Goal: Information Seeking & Learning: Learn about a topic

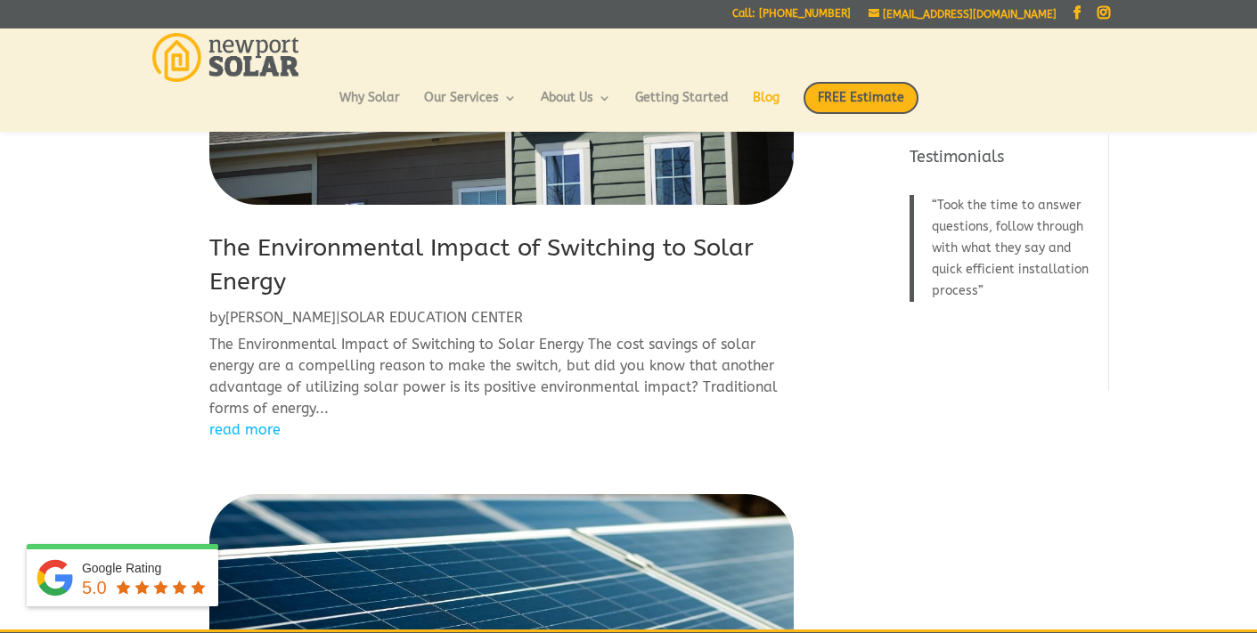
scroll to position [281, 0]
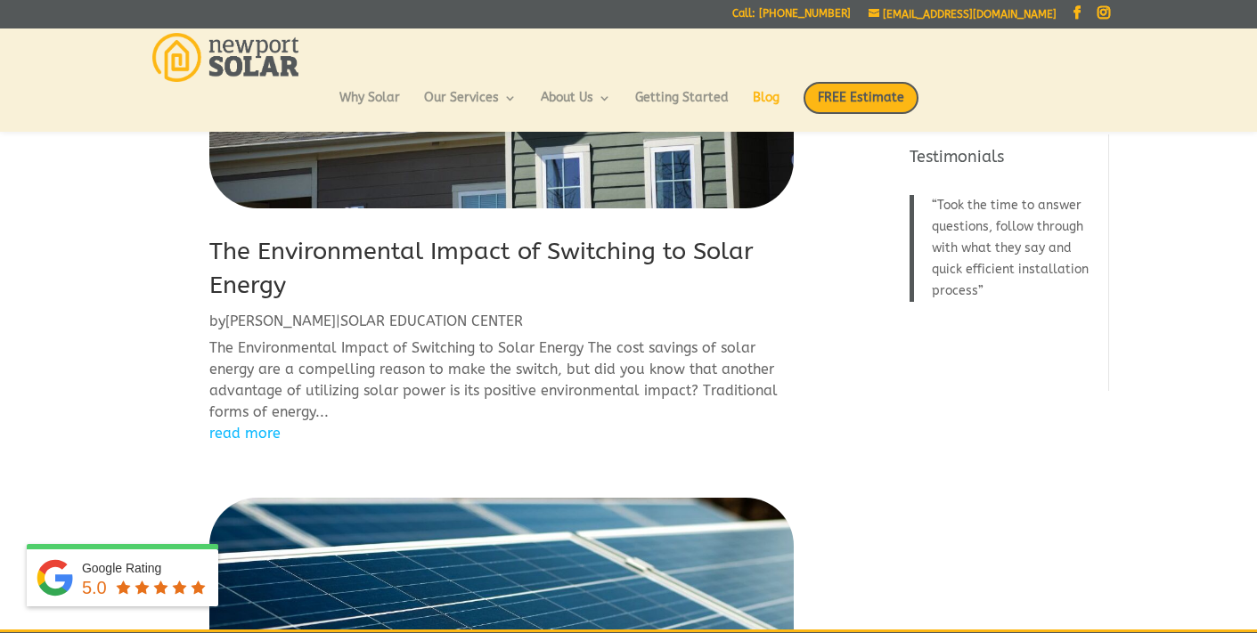
click at [493, 248] on link "The Environmental Impact of Switching to Solar Energy" at bounding box center [481, 268] width 544 height 62
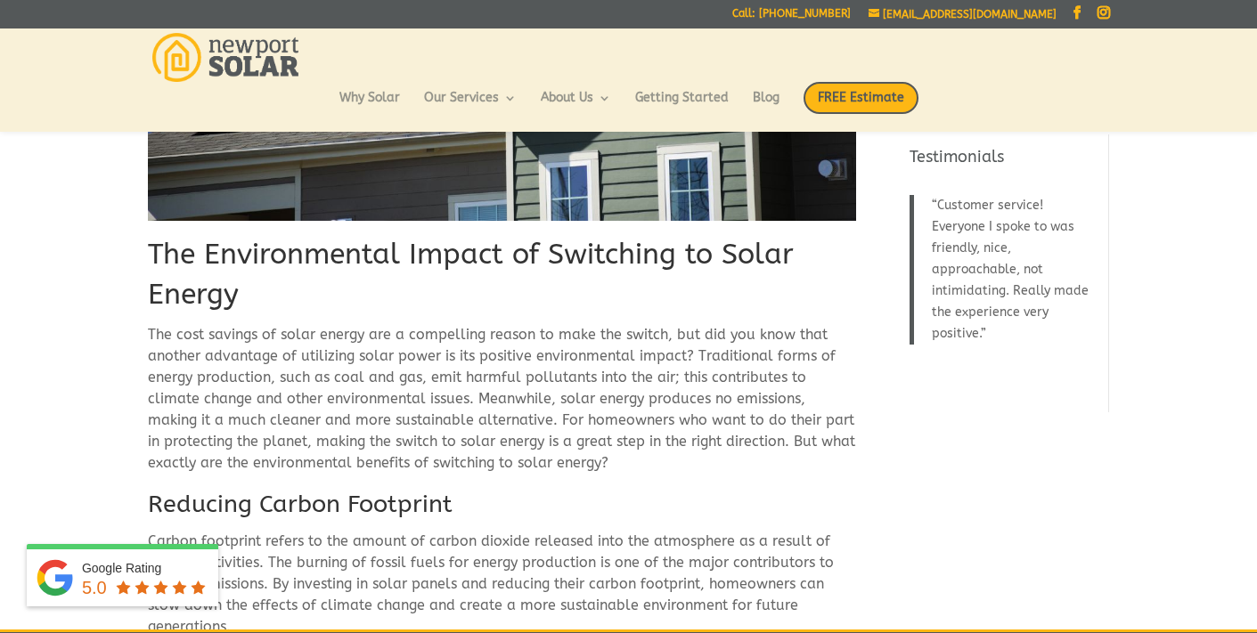
scroll to position [290, 0]
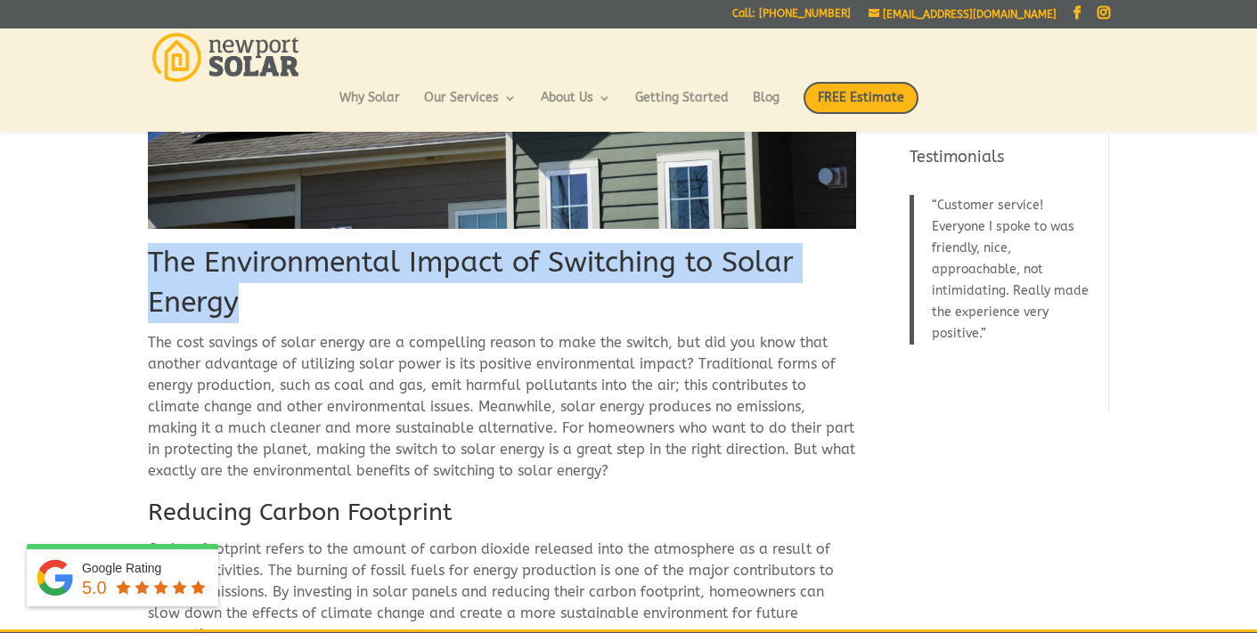
drag, startPoint x: 240, startPoint y: 300, endPoint x: 156, endPoint y: 257, distance: 94.8
click at [151, 256] on h1 "The Environmental Impact of Switching to Solar Energy" at bounding box center [502, 287] width 708 height 89
copy h1 "The Environmental Impact of Switching to Solar Energy"
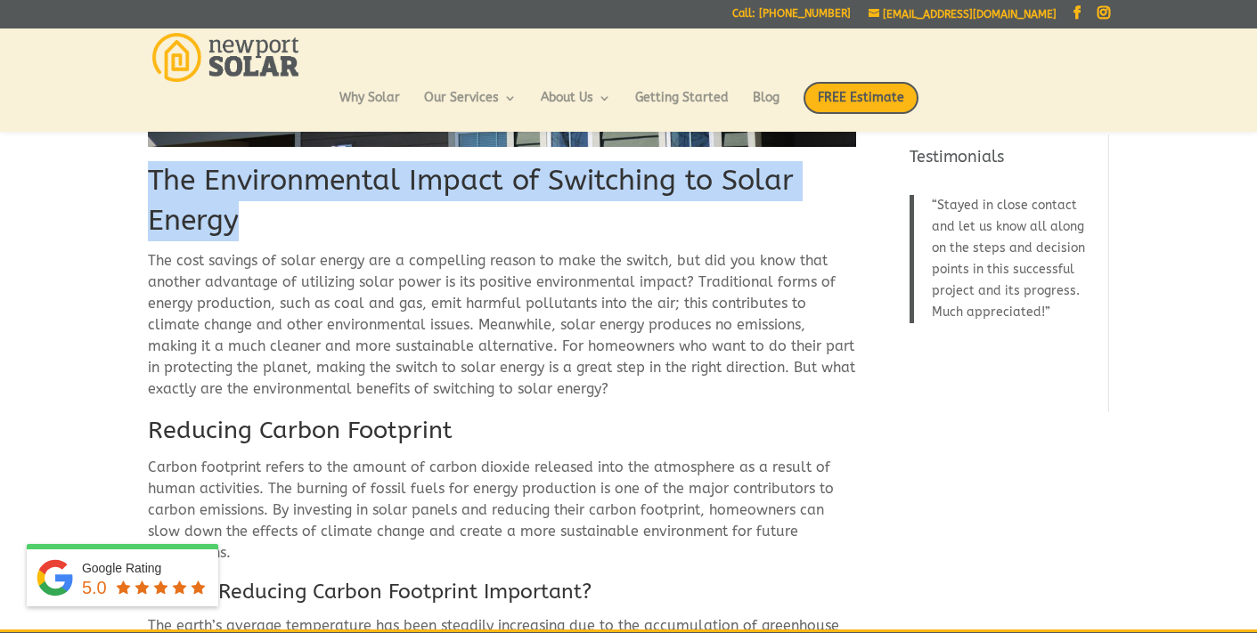
scroll to position [375, 0]
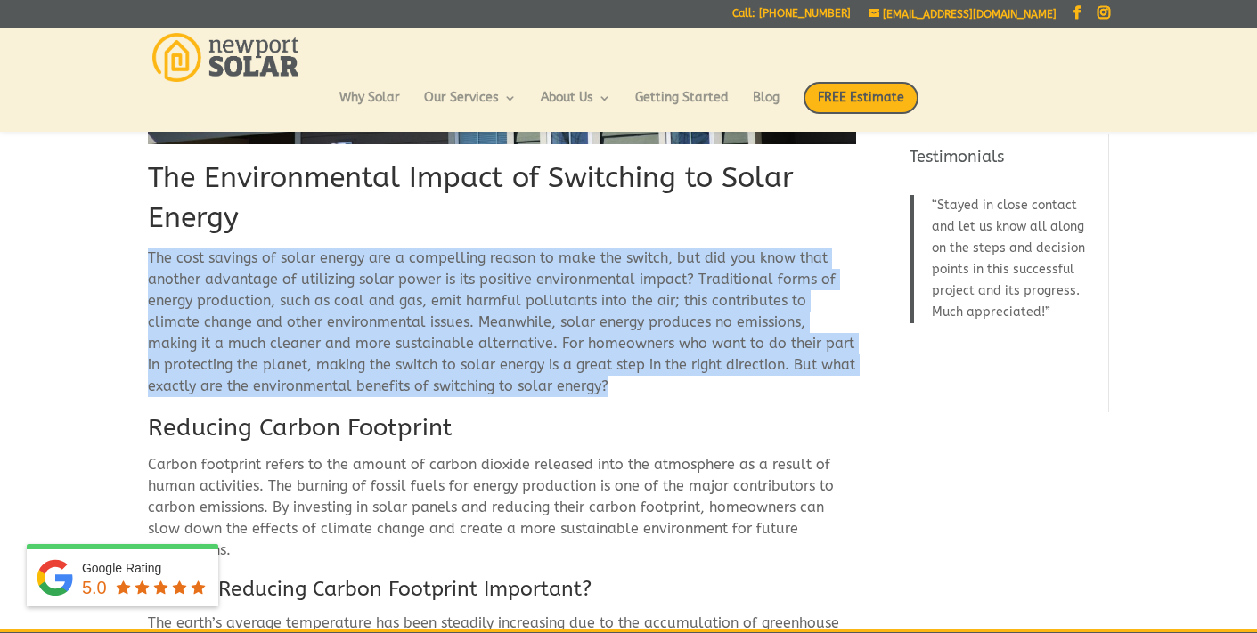
drag, startPoint x: 146, startPoint y: 256, endPoint x: 612, endPoint y: 389, distance: 484.6
copy p "The cost savings of solar energy are a compelling reason to make the switch, bu…"
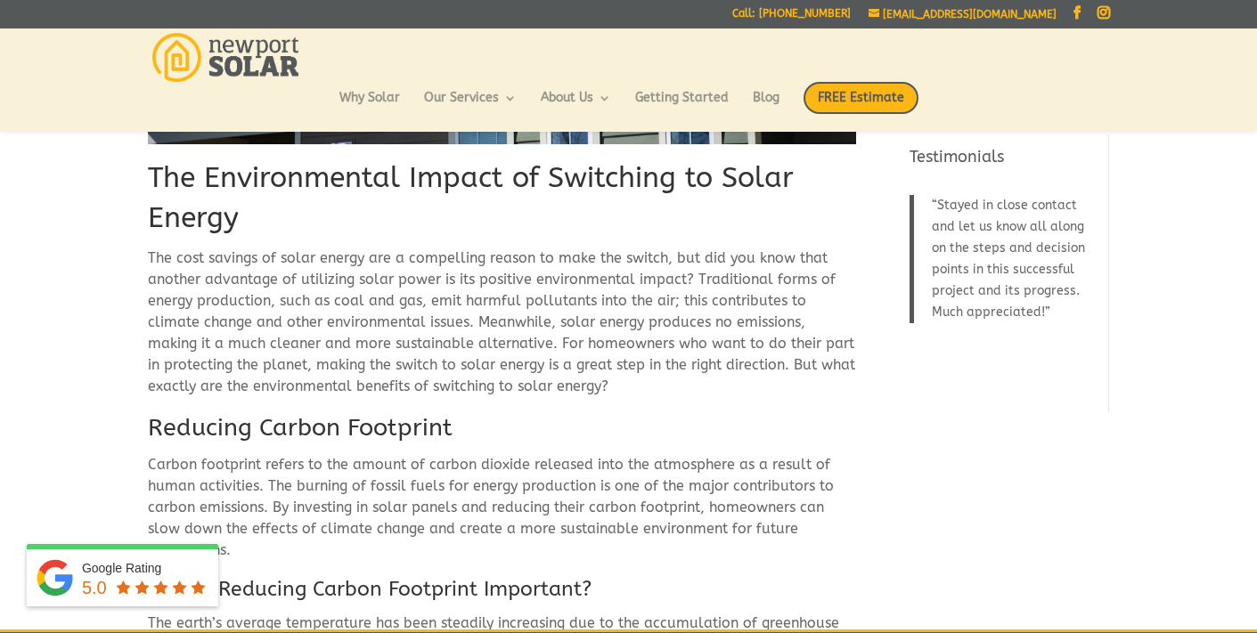
click at [349, 427] on h2 "Reducing Carbon Footprint" at bounding box center [502, 432] width 708 height 43
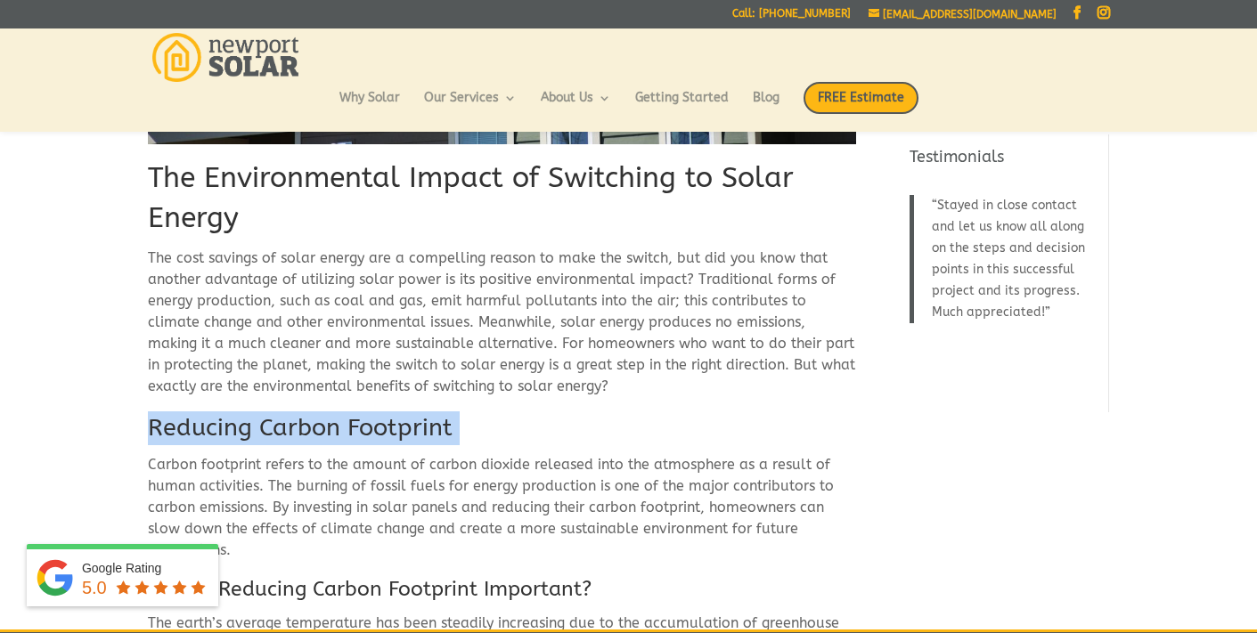
click at [349, 427] on h2 "Reducing Carbon Footprint" at bounding box center [502, 432] width 708 height 43
copy div "Reducing Carbon Footprint"
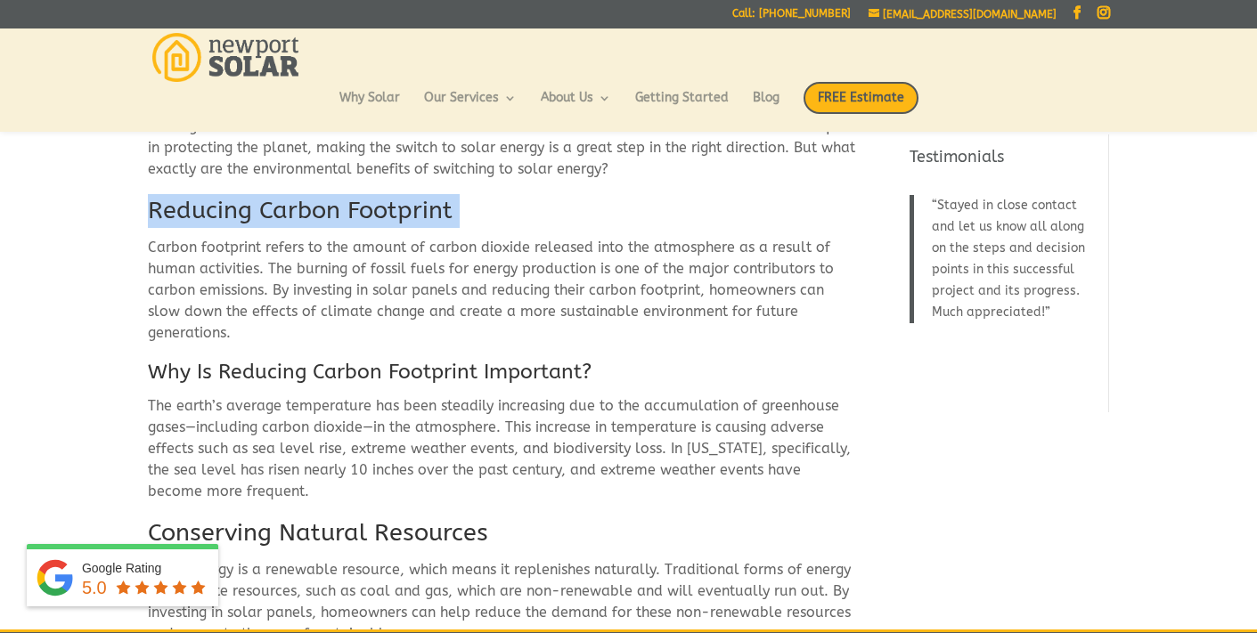
scroll to position [585, 0]
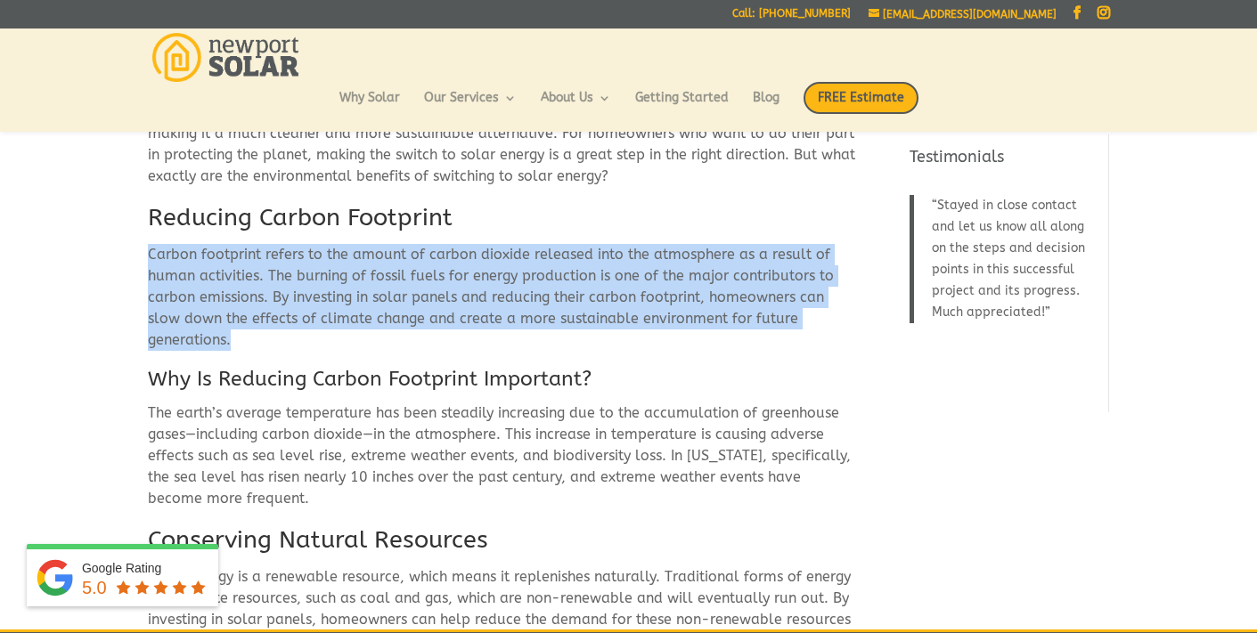
drag, startPoint x: 234, startPoint y: 338, endPoint x: 135, endPoint y: 250, distance: 132.5
copy p "Carbon footprint refers to the amount of carbon dioxide released into the atmos…"
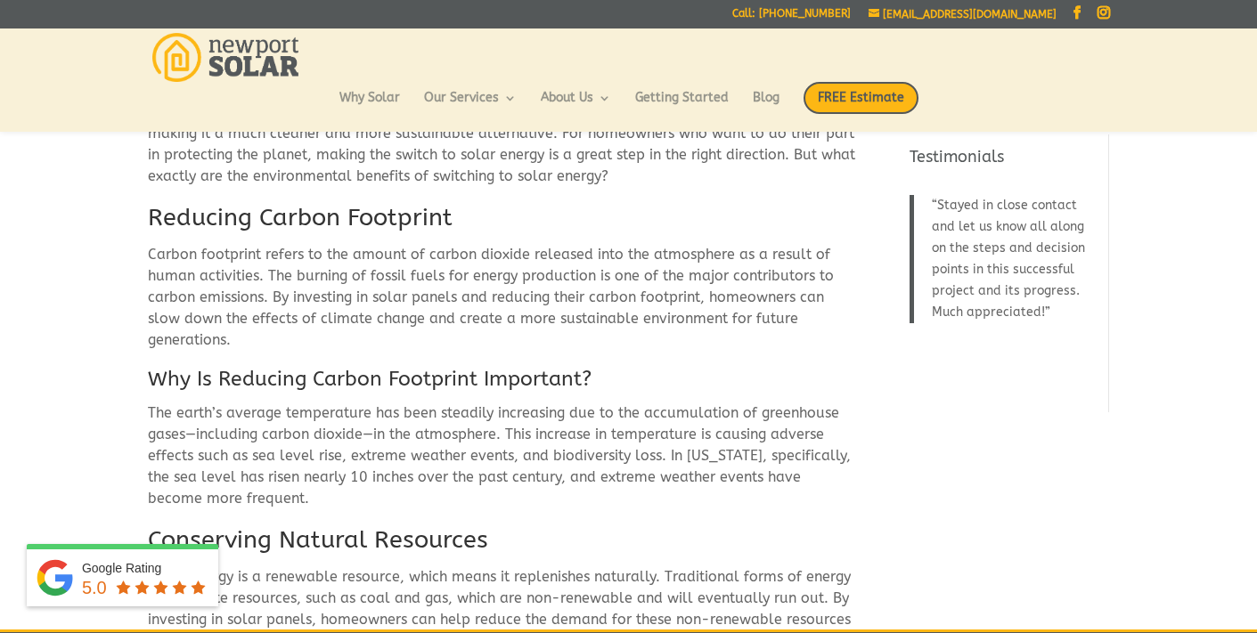
click at [296, 379] on h3 "Why Is Reducing Carbon Footprint Important?" at bounding box center [502, 383] width 708 height 37
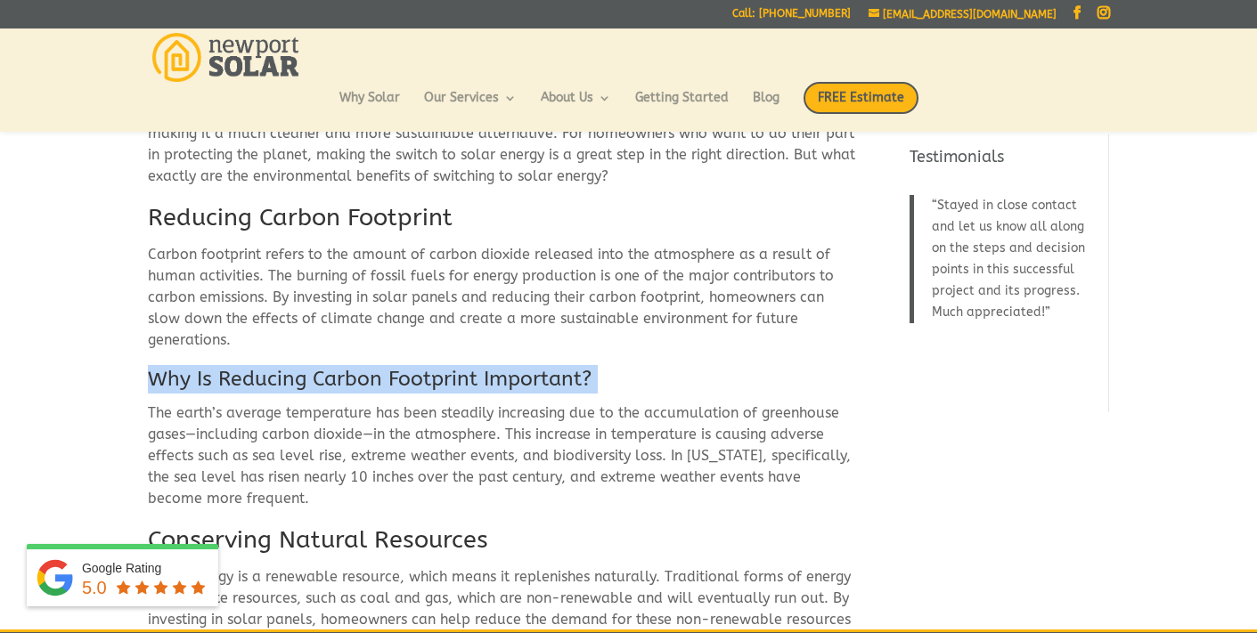
click at [296, 379] on h3 "Why Is Reducing Carbon Footprint Important?" at bounding box center [502, 383] width 708 height 37
copy div "Why Is Reducing Carbon Footprint Important?"
drag, startPoint x: 248, startPoint y: 498, endPoint x: 148, endPoint y: 406, distance: 135.5
click at [148, 406] on p "The earth’s average temperature has been steadily increasing due to the accumul…" at bounding box center [502, 463] width 708 height 121
copy p "The earth’s average temperature has been steadily increasing due to the accumul…"
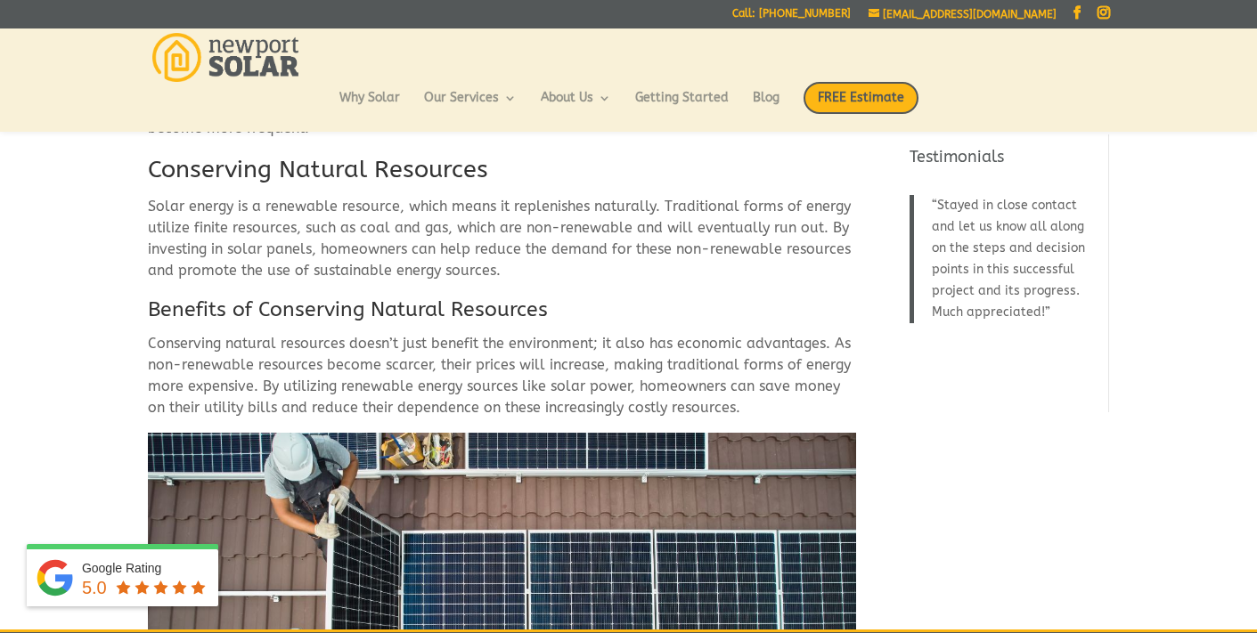
scroll to position [889, 0]
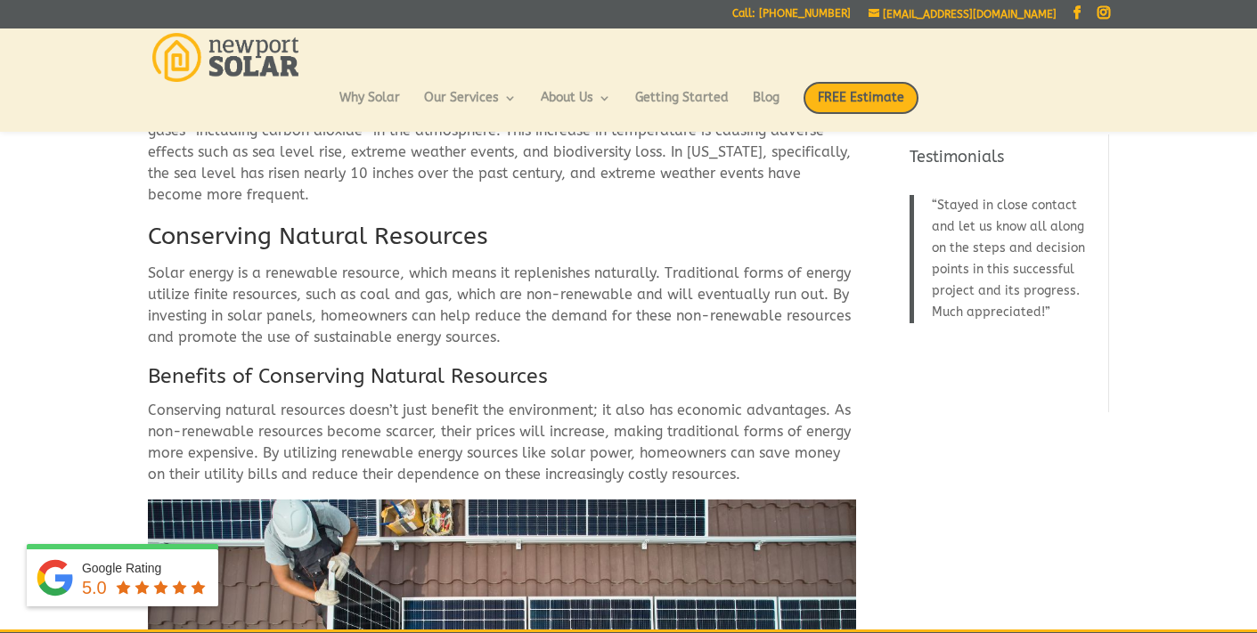
click at [403, 242] on h2 "Conserving Natural Resources" at bounding box center [502, 241] width 708 height 43
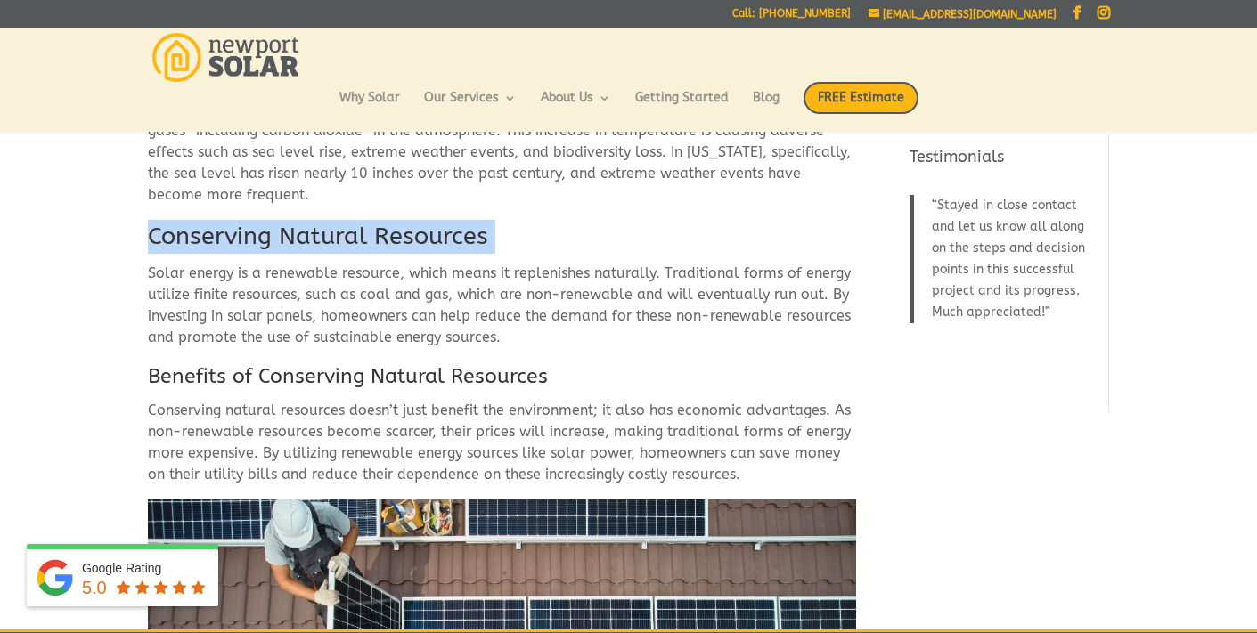
click at [403, 242] on h2 "Conserving Natural Resources" at bounding box center [502, 241] width 708 height 43
copy div "Conserving Natural Resources"
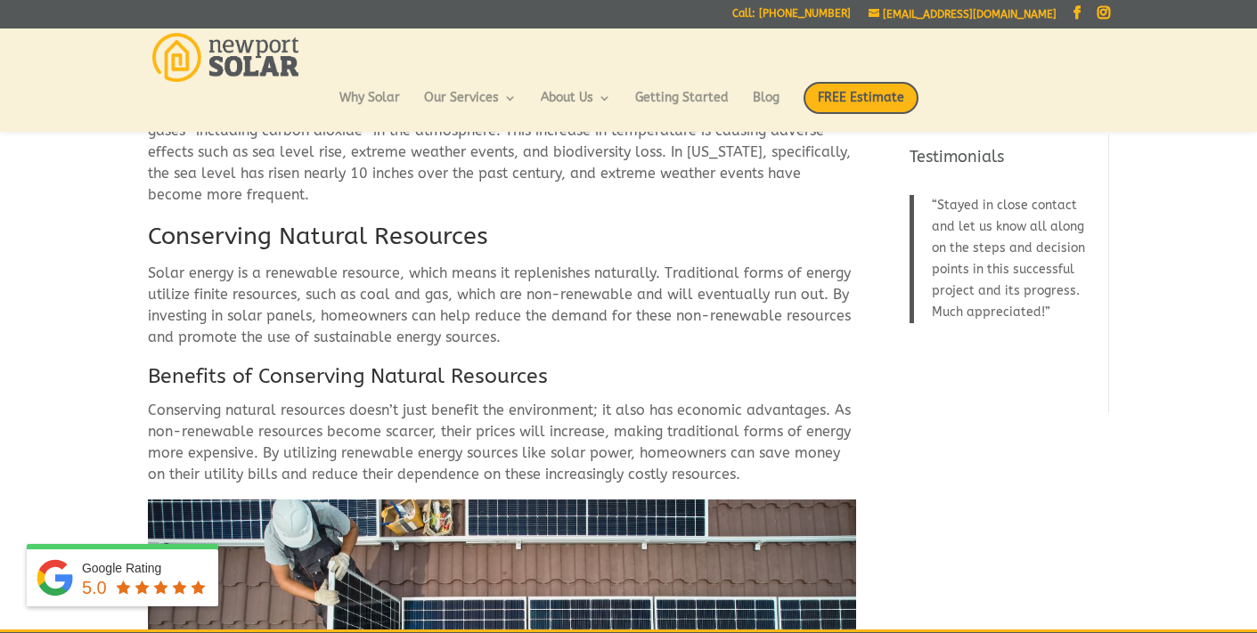
click at [420, 297] on p "Solar energy is a renewable resource, which means it replenishes naturally. Tra…" at bounding box center [502, 313] width 708 height 100
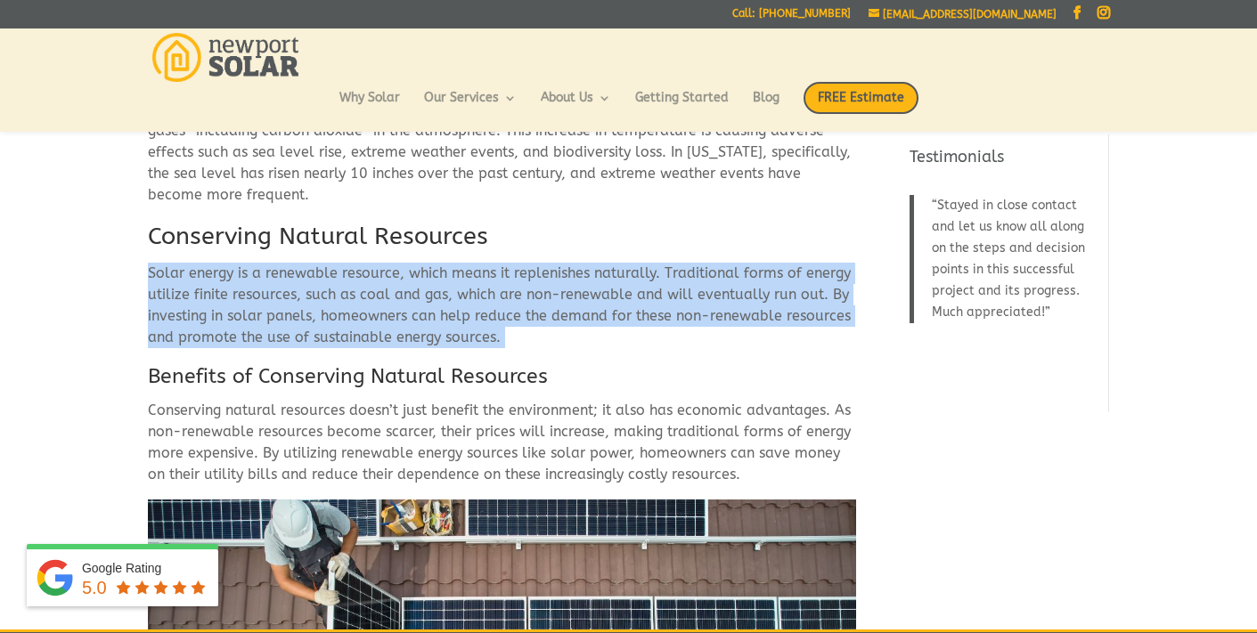
click at [420, 297] on p "Solar energy is a renewable resource, which means it replenishes naturally. Tra…" at bounding box center [502, 313] width 708 height 100
copy div "Solar energy is a renewable resource, which means it replenishes naturally. Tra…"
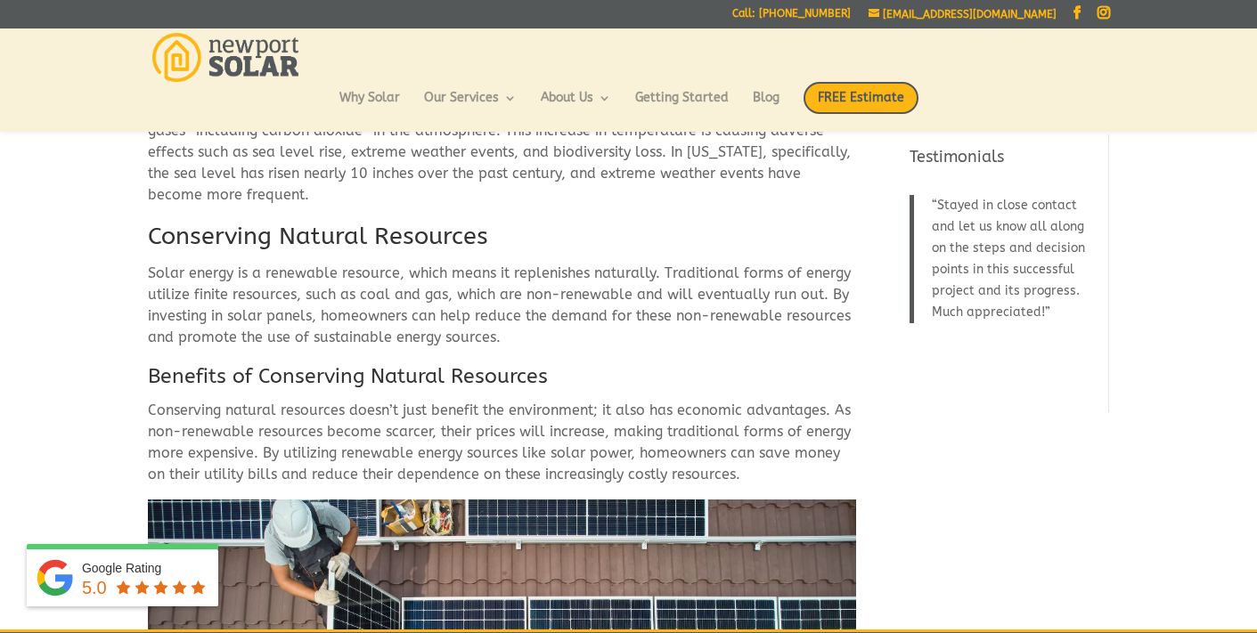
click at [427, 378] on h3 "Benefits of Conserving Natural Resources" at bounding box center [502, 380] width 708 height 37
click at [427, 379] on h3 "Benefits of Conserving Natural Resources" at bounding box center [502, 380] width 708 height 37
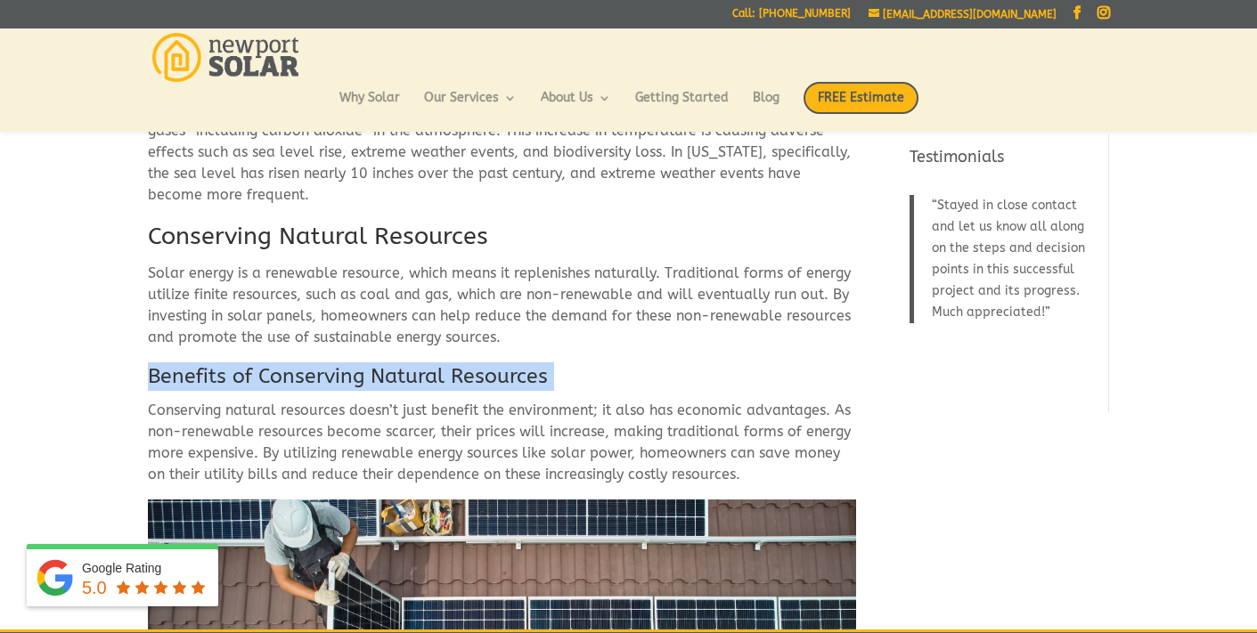
click at [427, 379] on h3 "Benefits of Conserving Natural Resources" at bounding box center [502, 380] width 708 height 37
copy div "Benefits of Conserving Natural Resources"
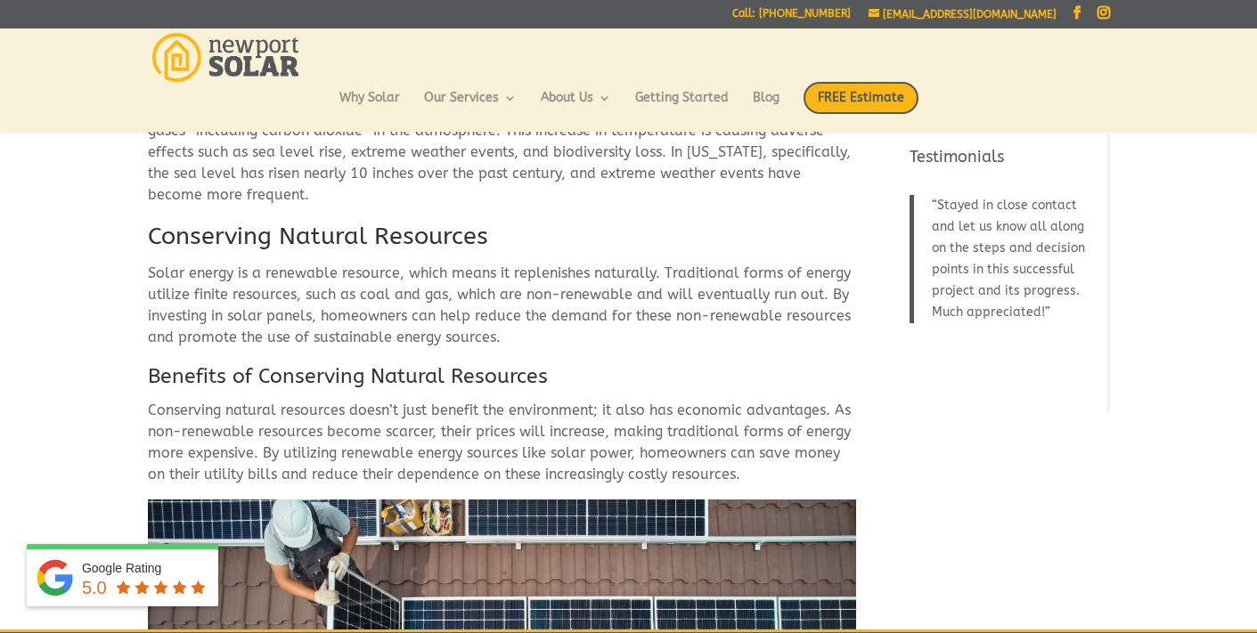
click at [391, 454] on p "Conserving natural resources doesn’t just benefit the environment; it also has …" at bounding box center [502, 450] width 708 height 100
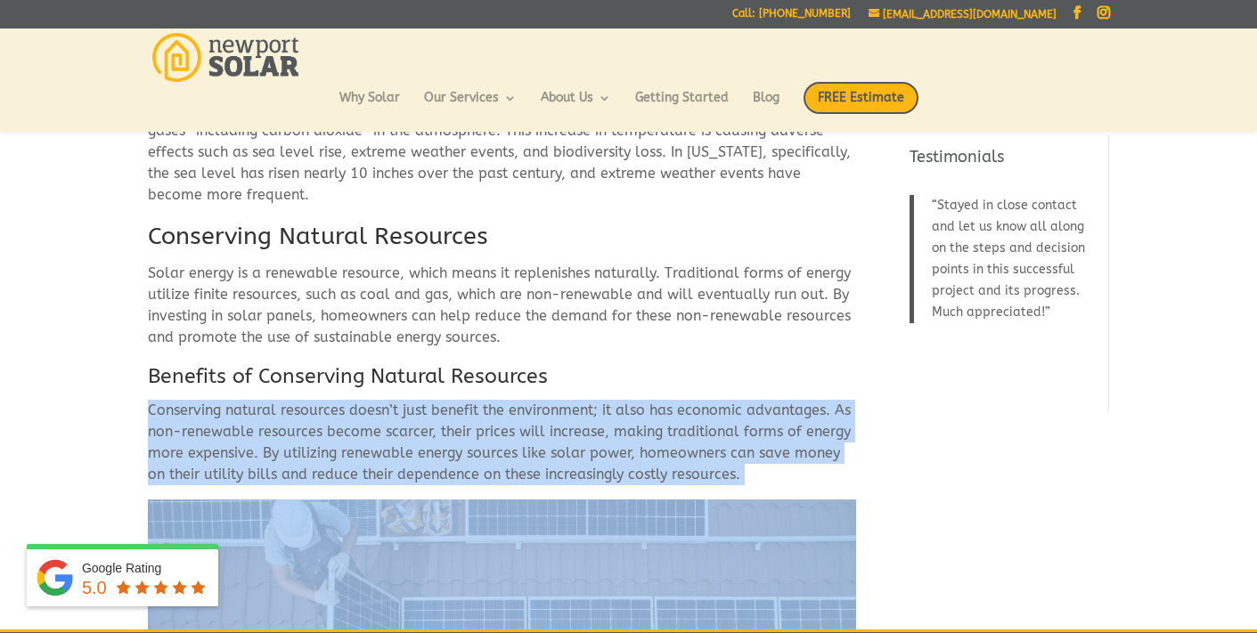
click at [391, 454] on p "Conserving natural resources doesn’t just benefit the environment; it also has …" at bounding box center [502, 450] width 708 height 100
copy div "Conserving natural resources doesn’t just benefit the environment; it also has …"
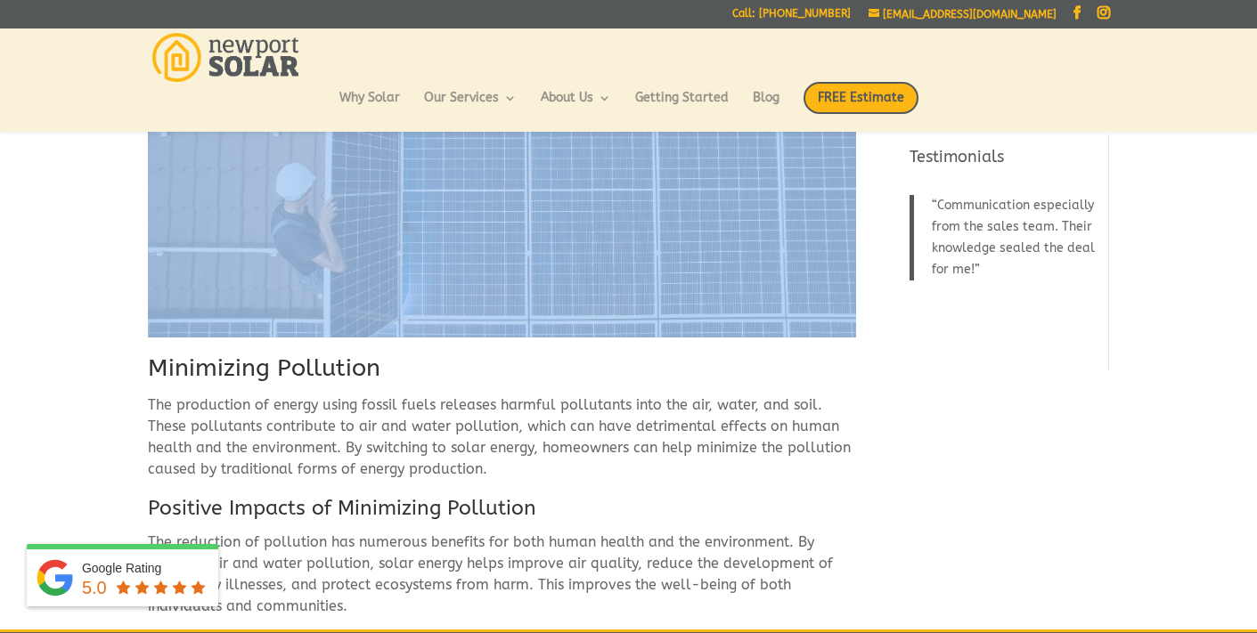
scroll to position [1422, 0]
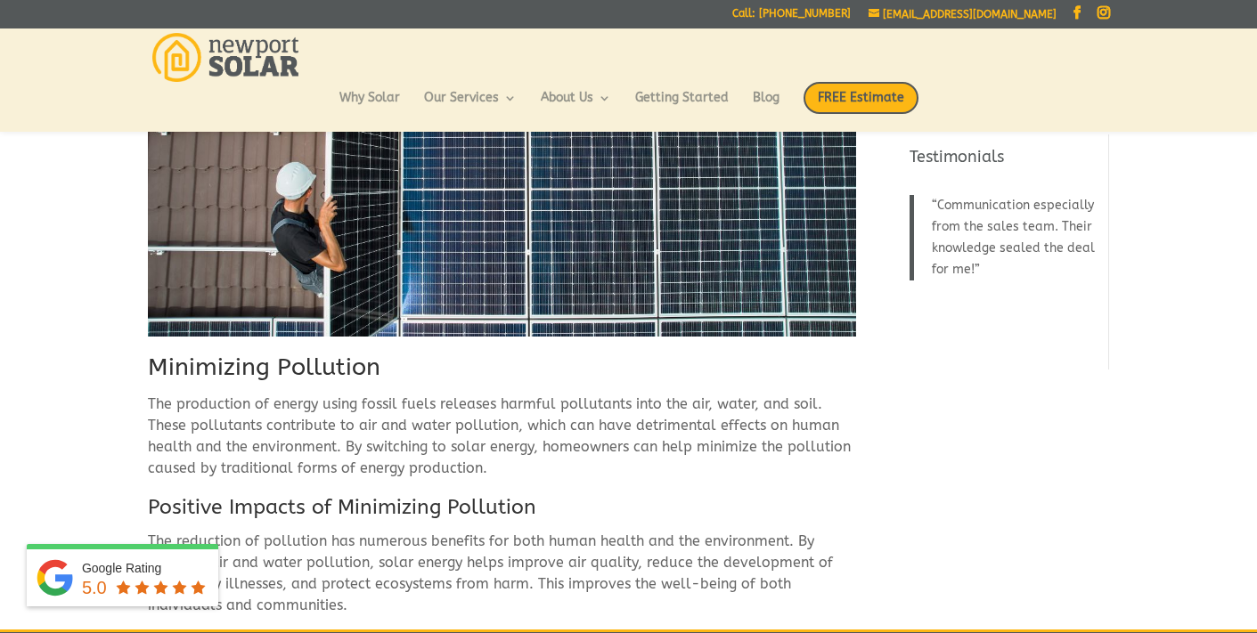
click at [315, 371] on h2 "Minimizing Pollution" at bounding box center [502, 372] width 708 height 43
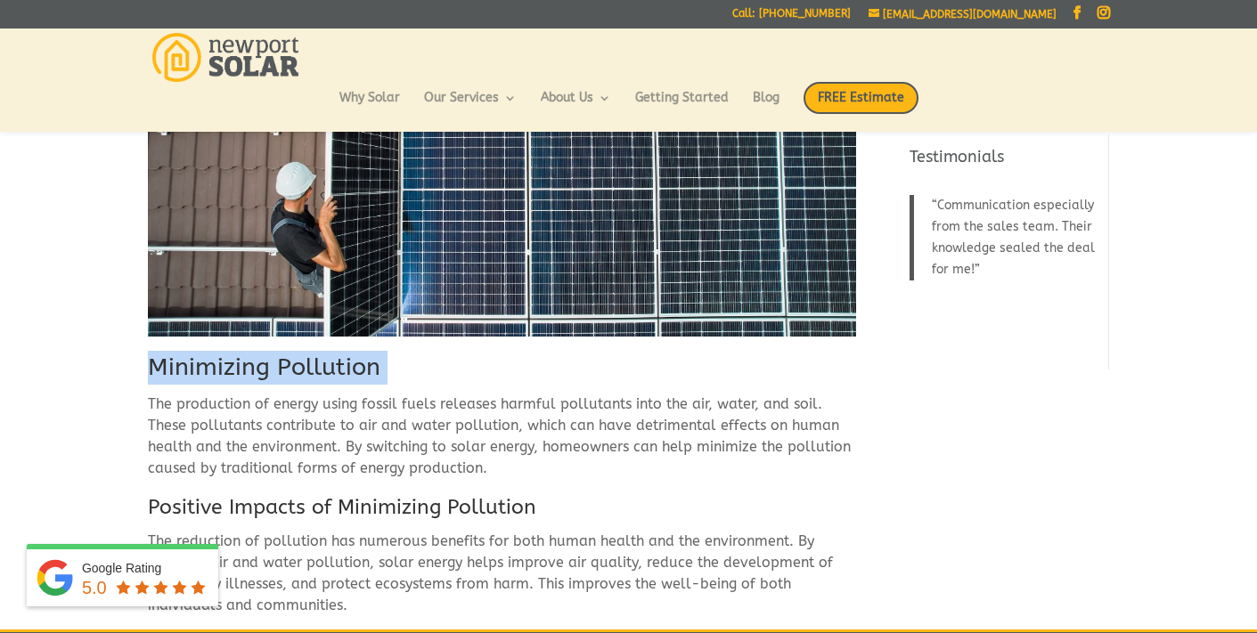
click at [315, 371] on h2 "Minimizing Pollution" at bounding box center [502, 372] width 708 height 43
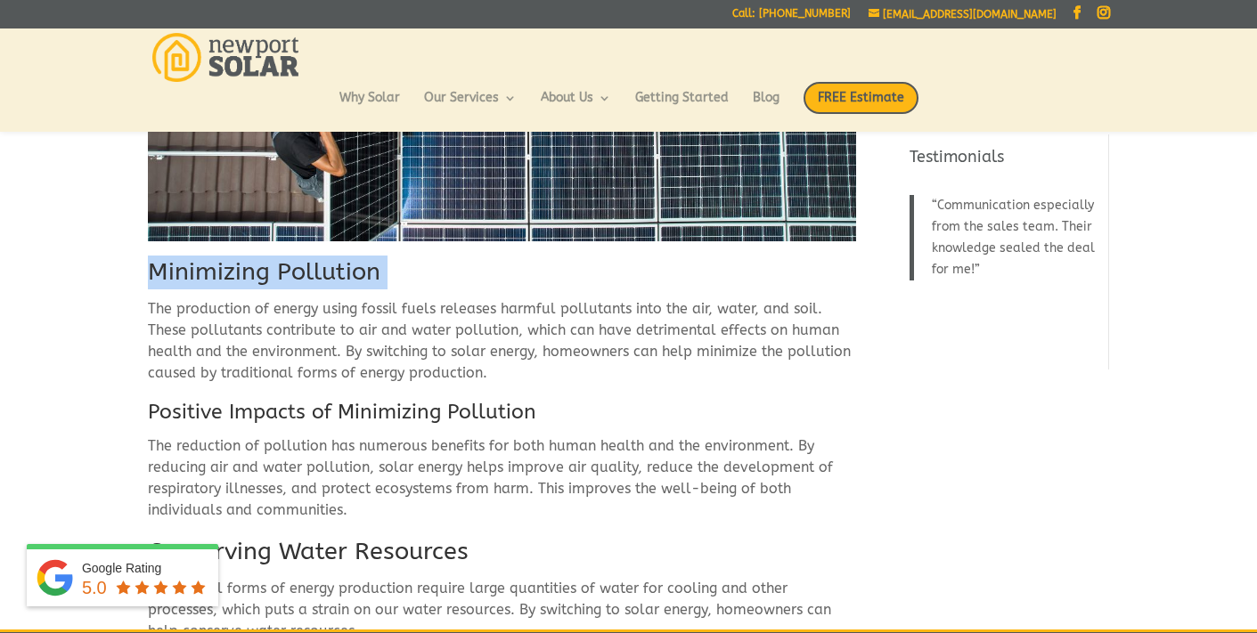
scroll to position [1518, 0]
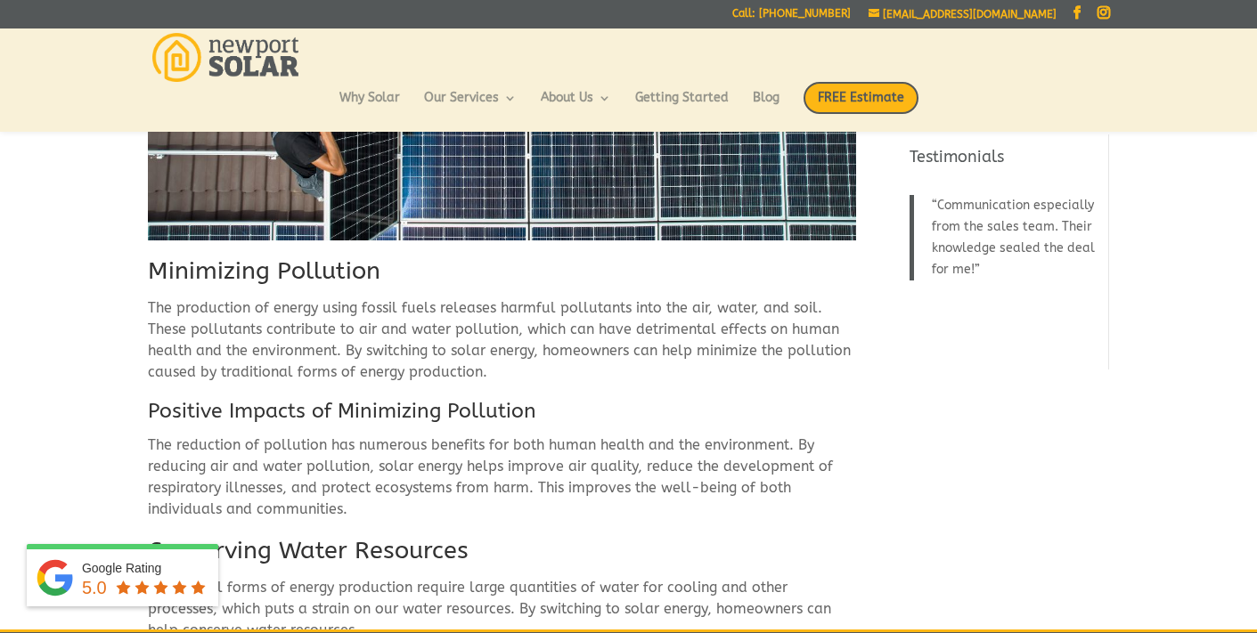
click at [506, 350] on p "The production of energy using fossil fuels releases harmful pollutants into th…" at bounding box center [502, 347] width 708 height 100
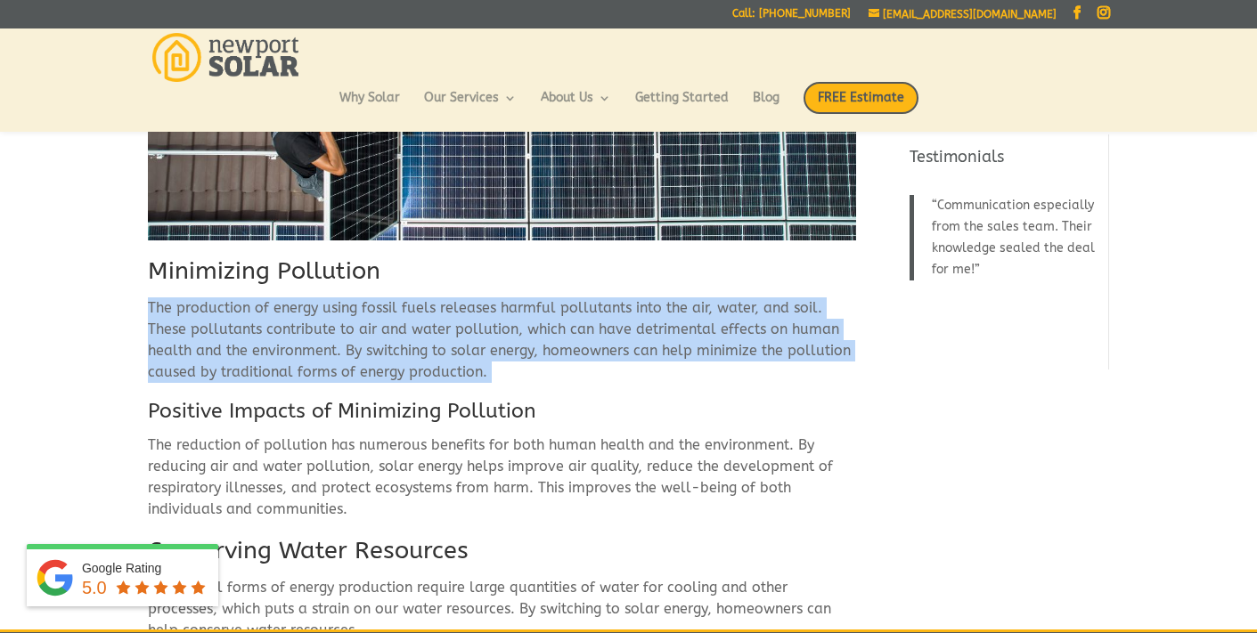
click at [506, 350] on p "The production of energy using fossil fuels releases harmful pollutants into th…" at bounding box center [502, 347] width 708 height 100
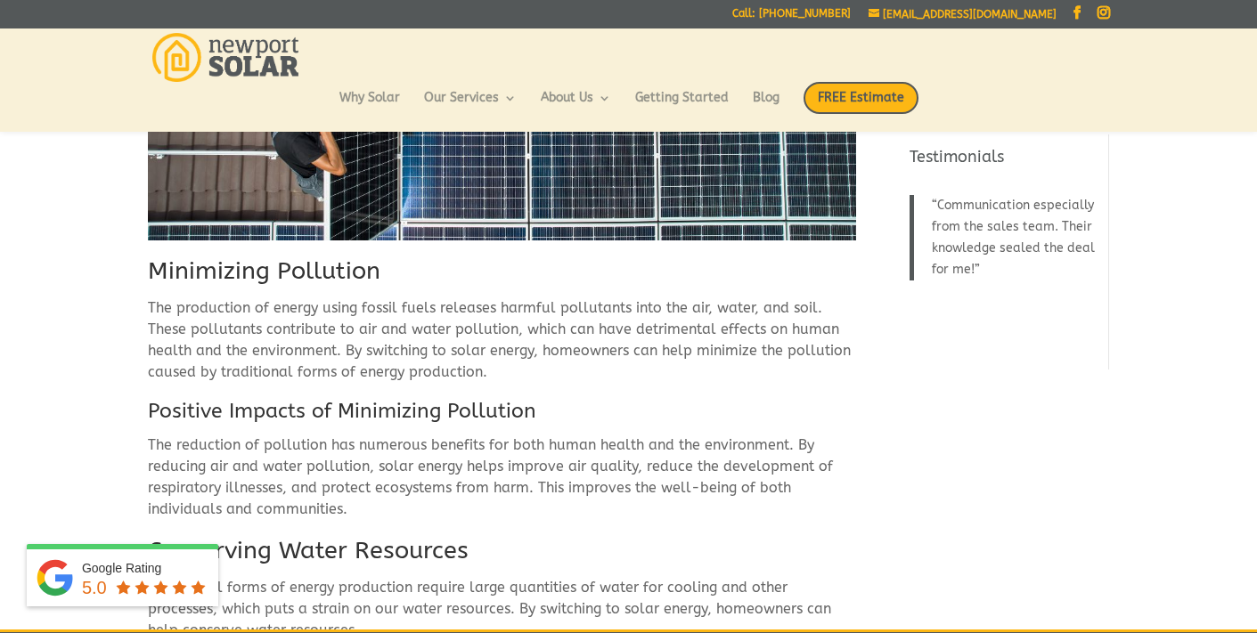
click at [230, 410] on h3 "Positive Impacts of Minimizing Pollution" at bounding box center [502, 415] width 708 height 37
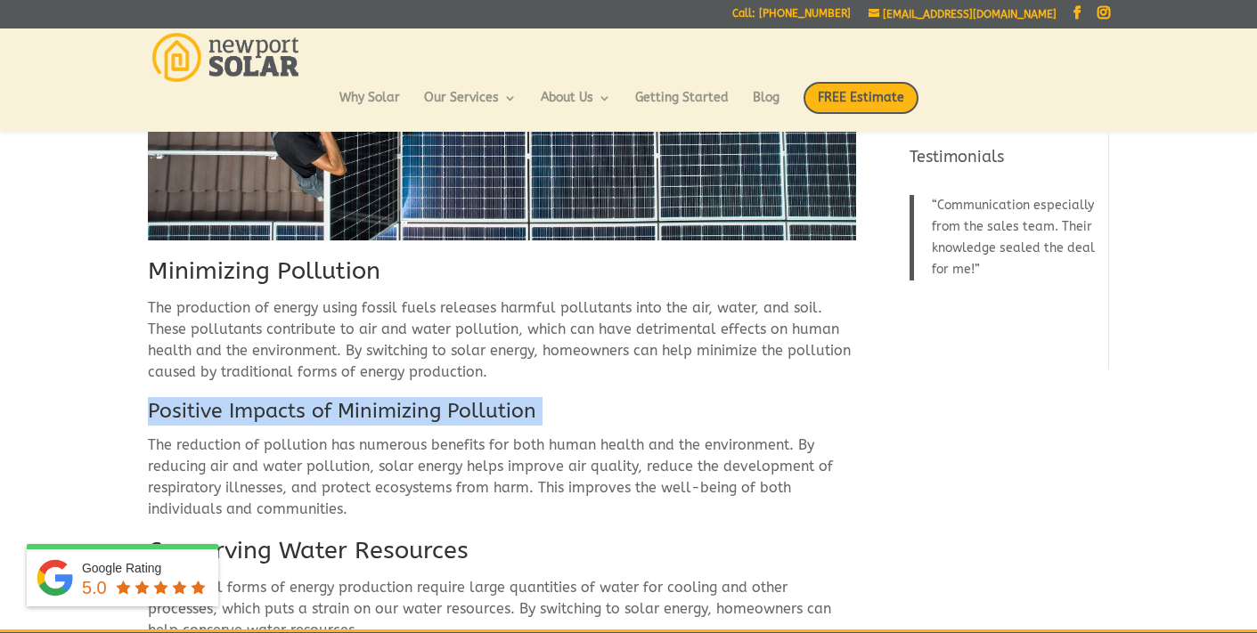
click at [230, 410] on h3 "Positive Impacts of Minimizing Pollution" at bounding box center [502, 415] width 708 height 37
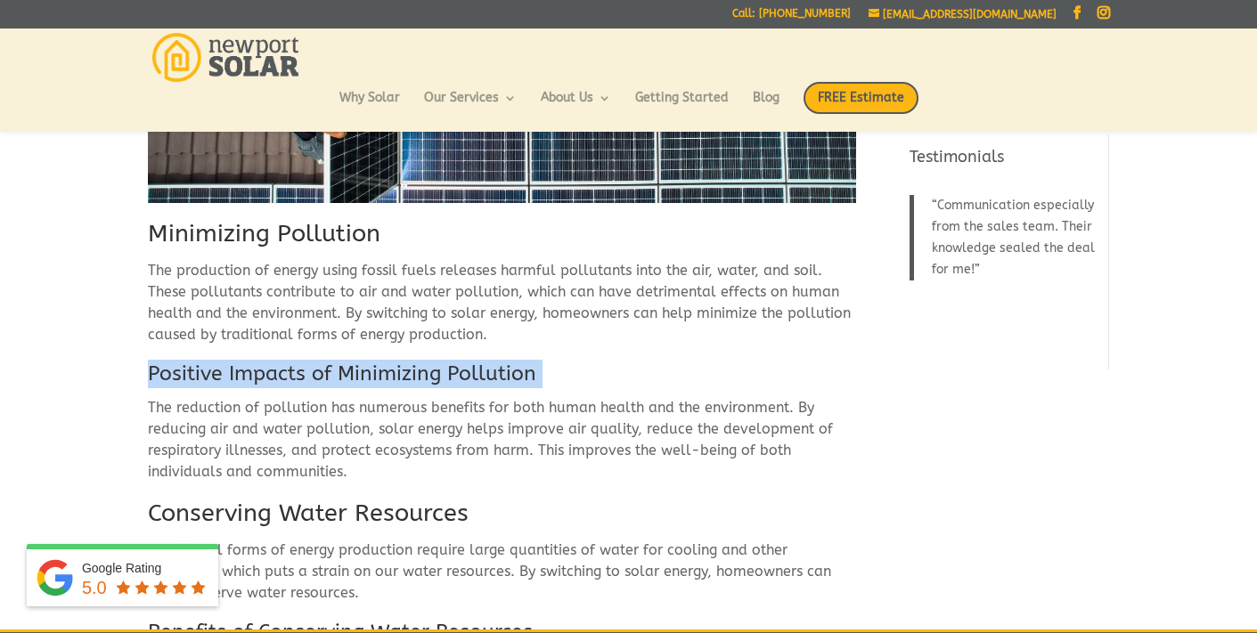
scroll to position [1558, 0]
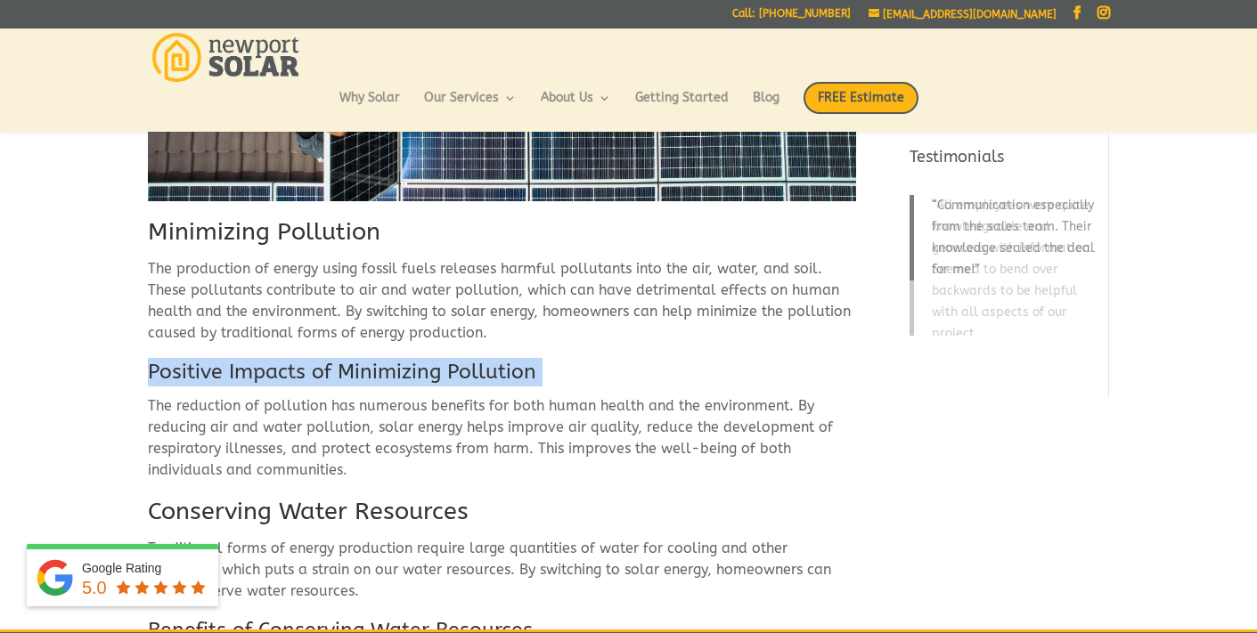
click at [397, 363] on h3 "Positive Impacts of Minimizing Pollution" at bounding box center [502, 376] width 708 height 37
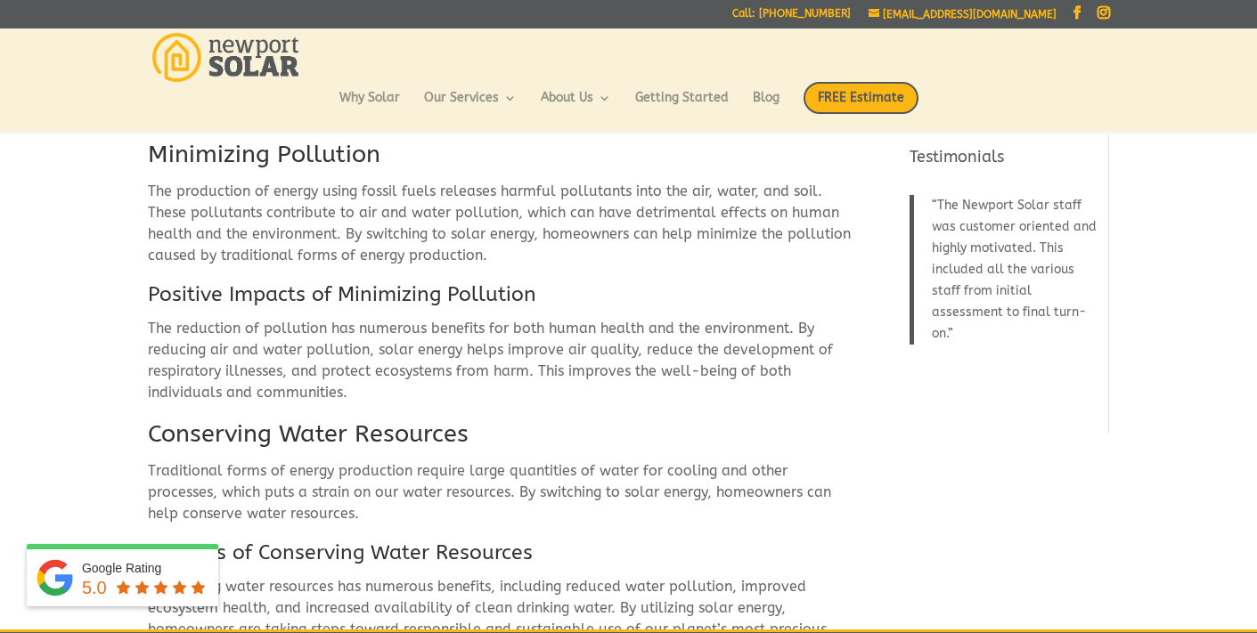
scroll to position [1655, 0]
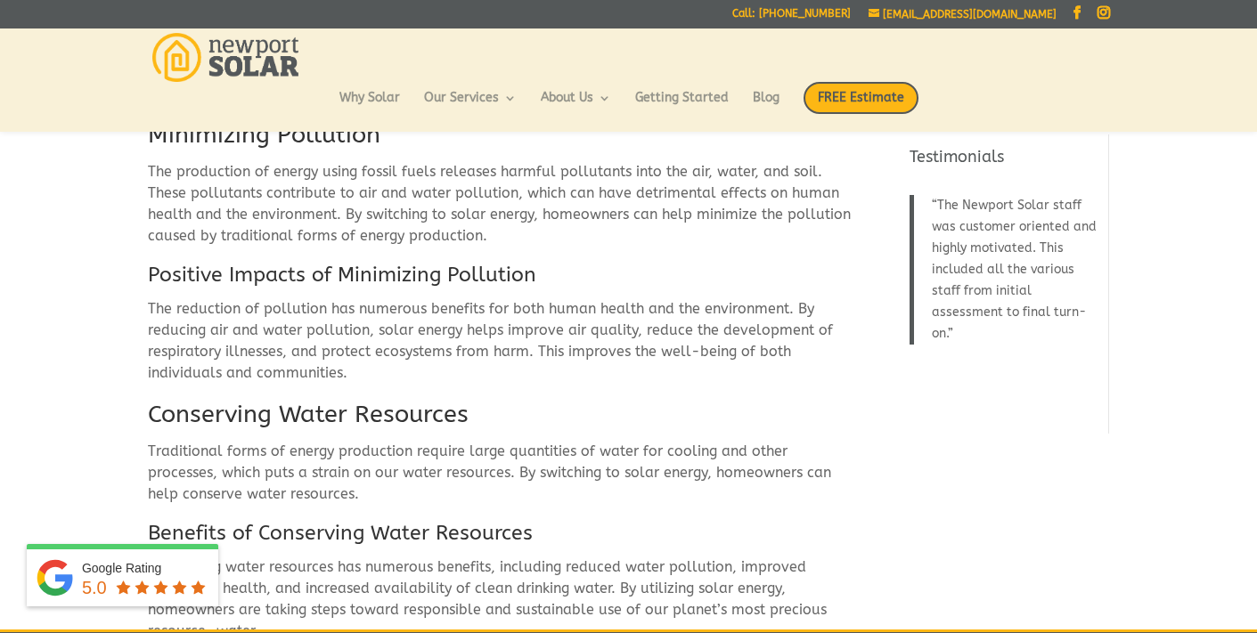
click at [419, 334] on p "The reduction of pollution has numerous benefits for both human health and the …" at bounding box center [502, 348] width 708 height 100
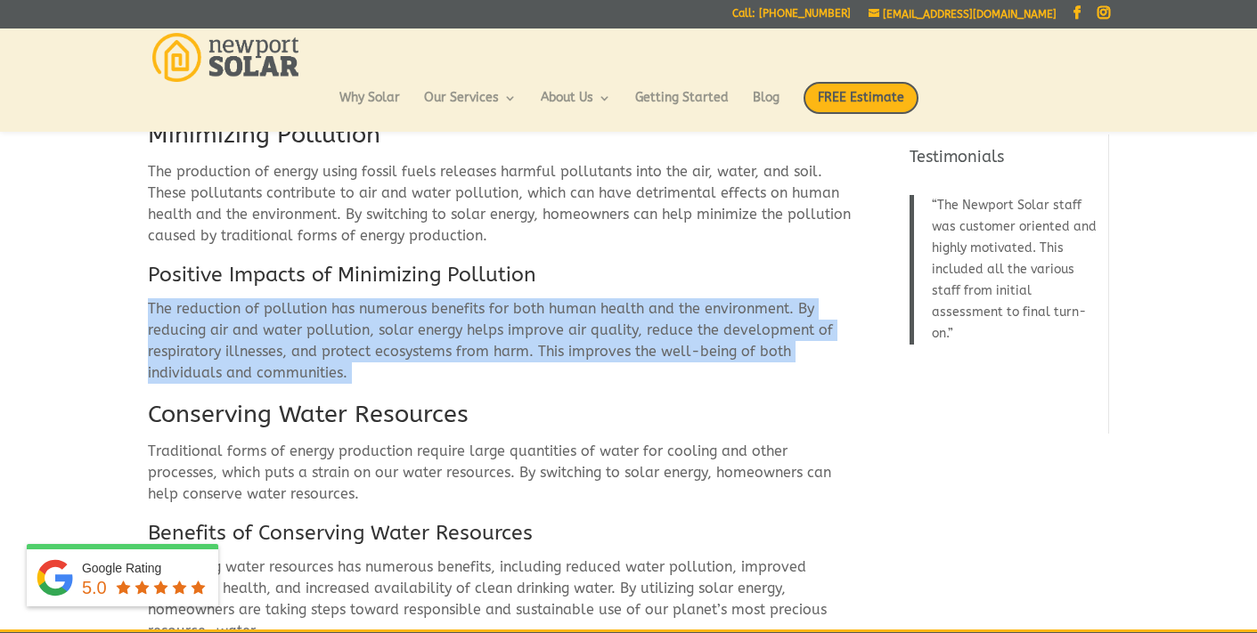
click at [419, 334] on p "The reduction of pollution has numerous benefits for both human health and the …" at bounding box center [502, 348] width 708 height 100
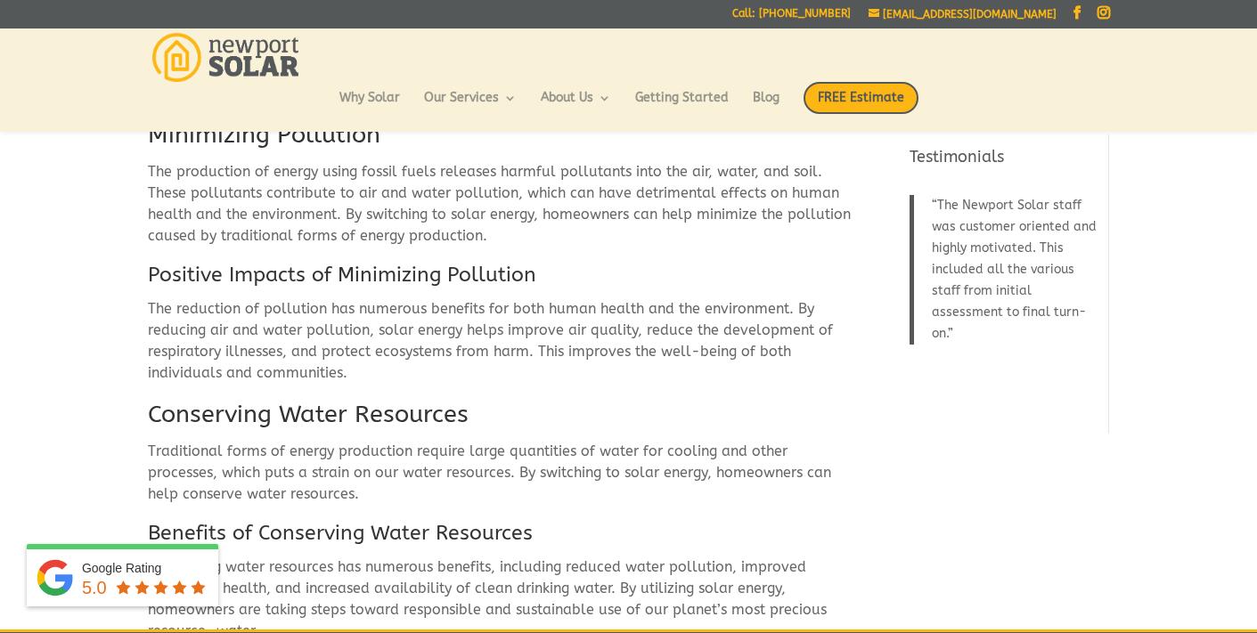
click at [352, 419] on h2 "Conserving Water Resources" at bounding box center [502, 419] width 708 height 43
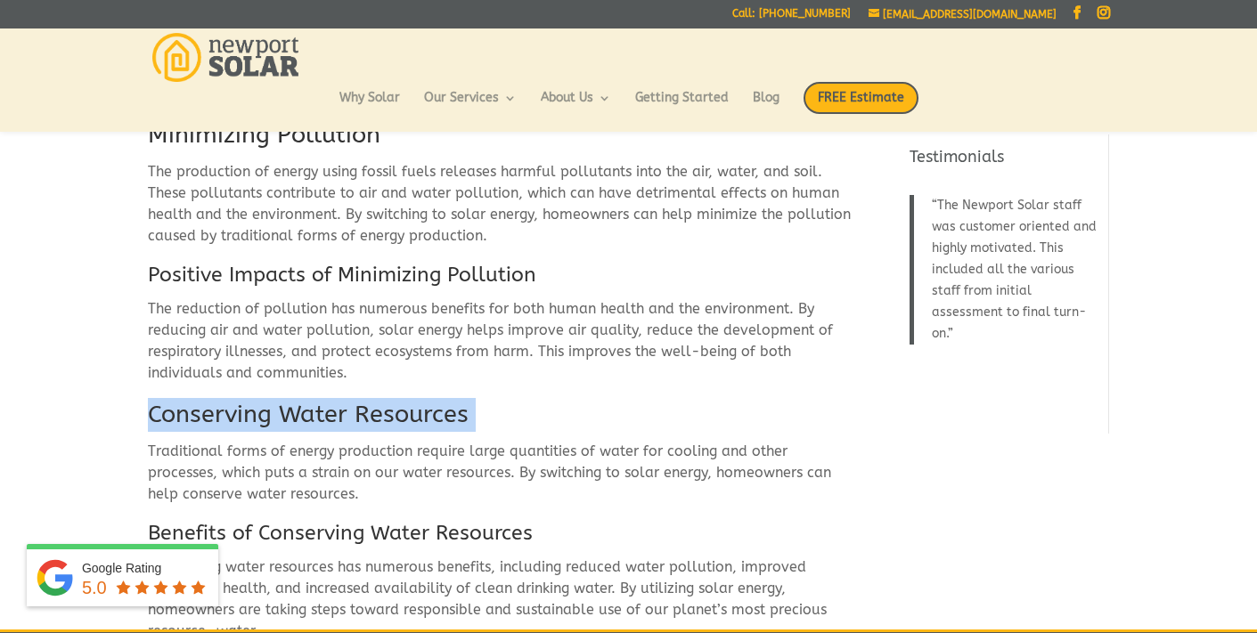
click at [352, 419] on h2 "Conserving Water Resources" at bounding box center [502, 419] width 708 height 43
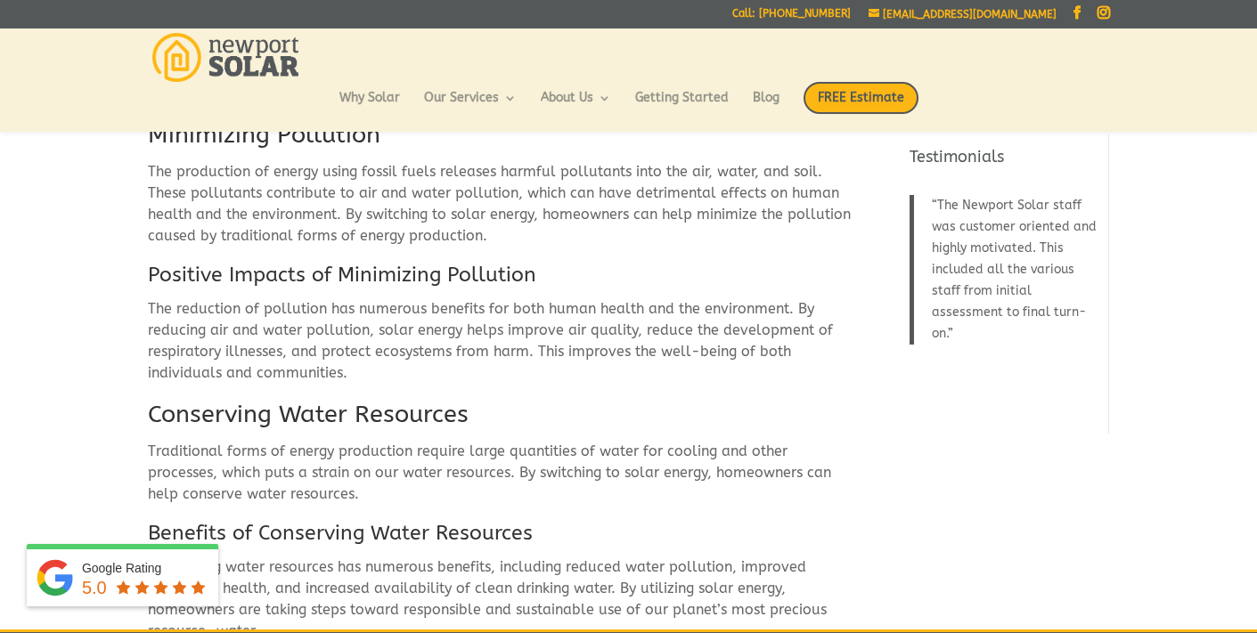
click at [388, 466] on p "Traditional forms of energy production require large quantities of water for co…" at bounding box center [502, 480] width 708 height 78
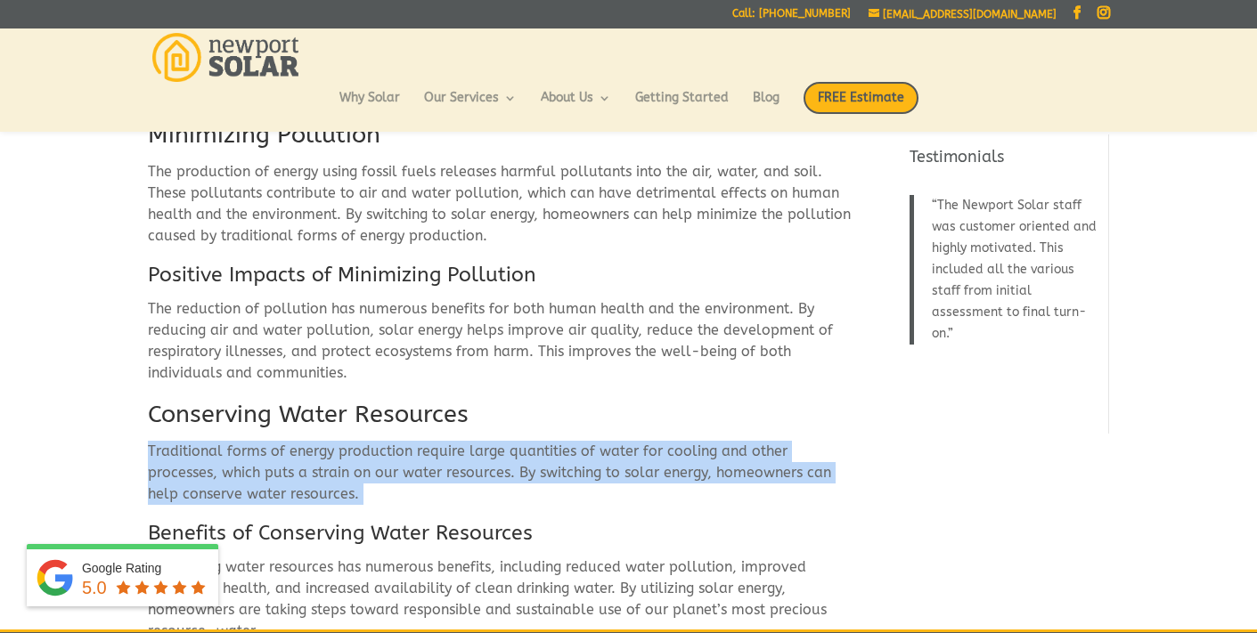
click at [388, 466] on p "Traditional forms of energy production require large quantities of water for co…" at bounding box center [502, 480] width 708 height 78
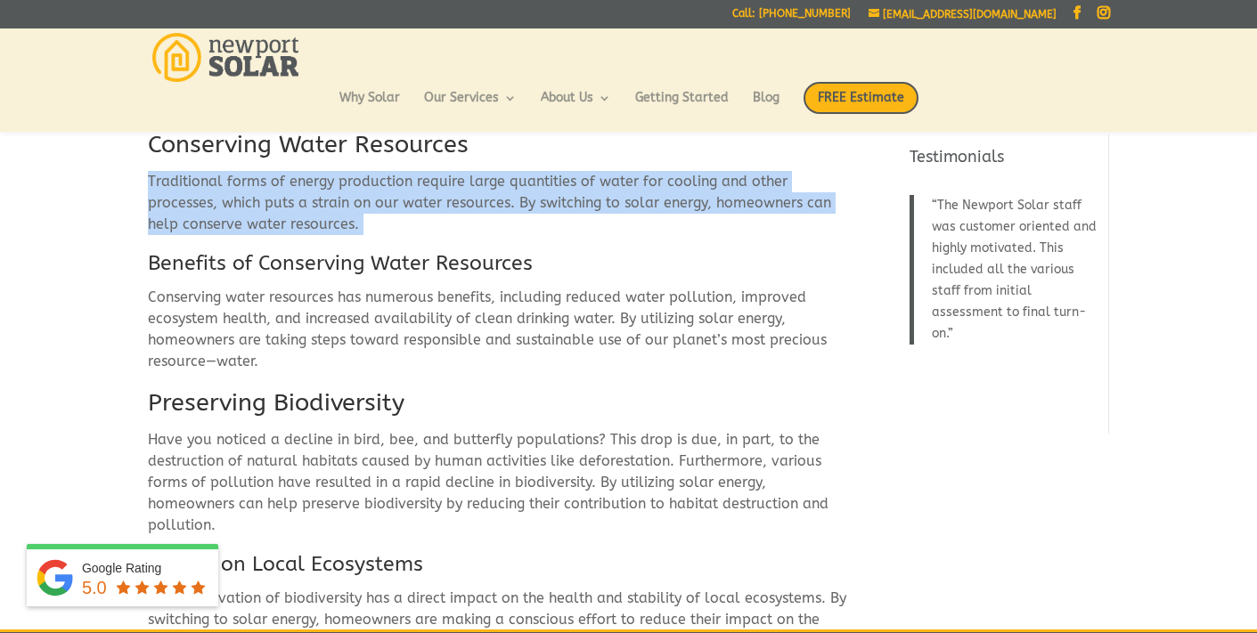
scroll to position [1926, 0]
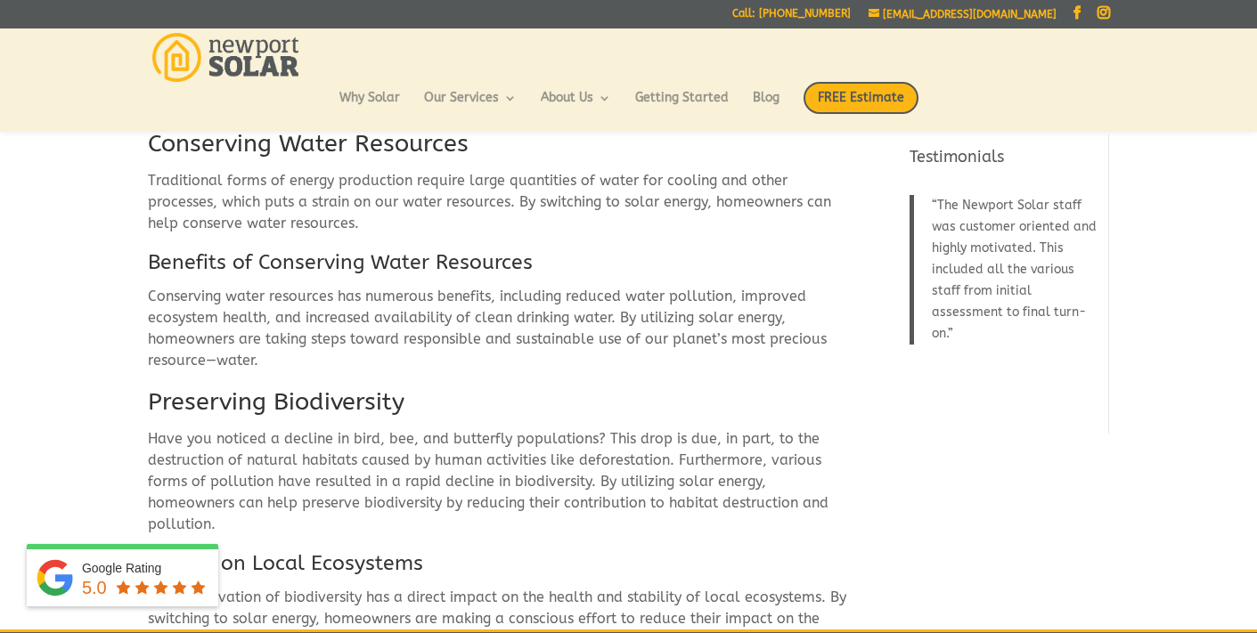
click at [469, 265] on h3 "Benefits of Conserving Water Resources" at bounding box center [502, 266] width 708 height 37
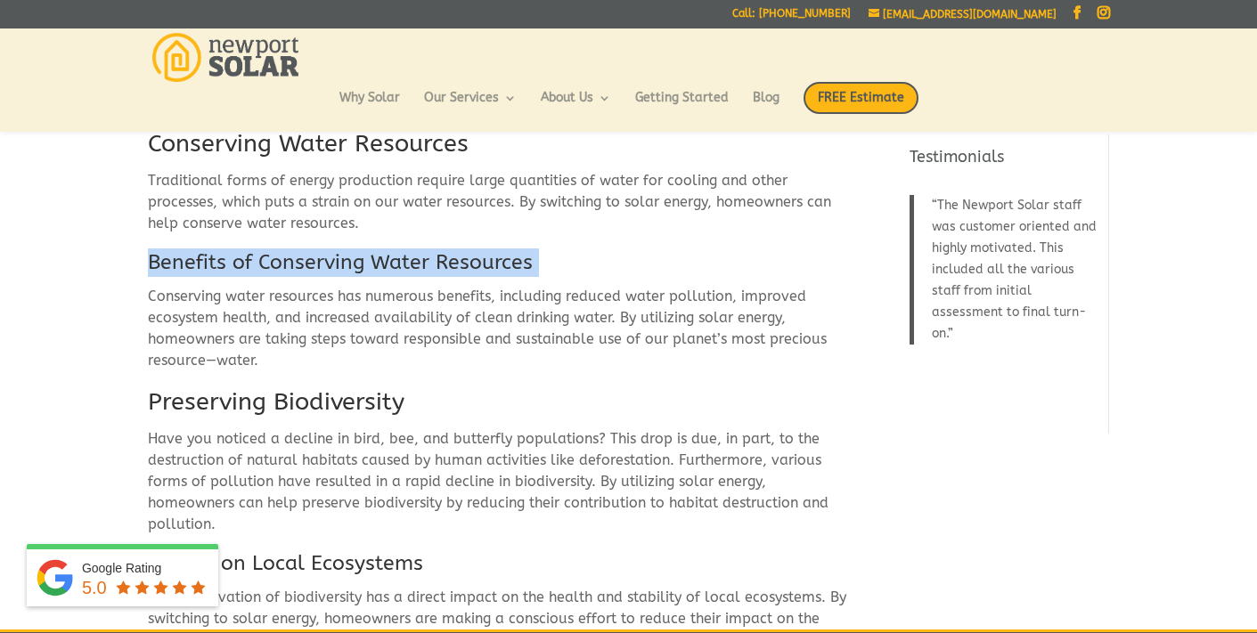
click at [469, 265] on h3 "Benefits of Conserving Water Resources" at bounding box center [502, 266] width 708 height 37
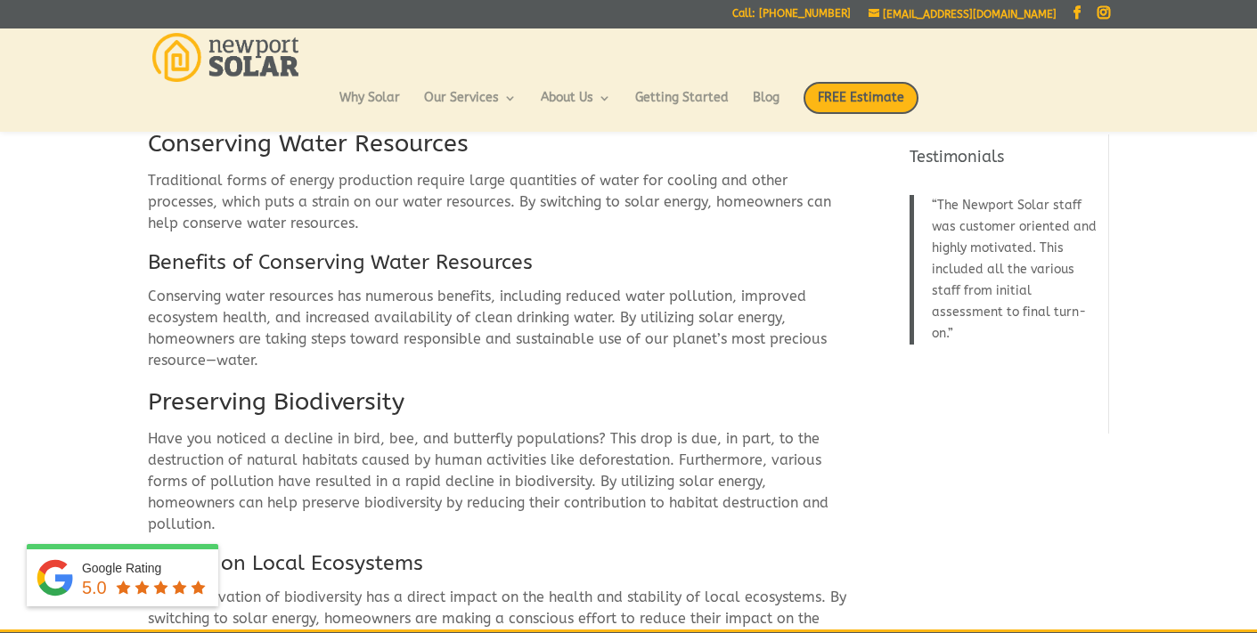
click at [349, 311] on p "Conserving water resources has numerous benefits, including reduced water pollu…" at bounding box center [502, 336] width 708 height 100
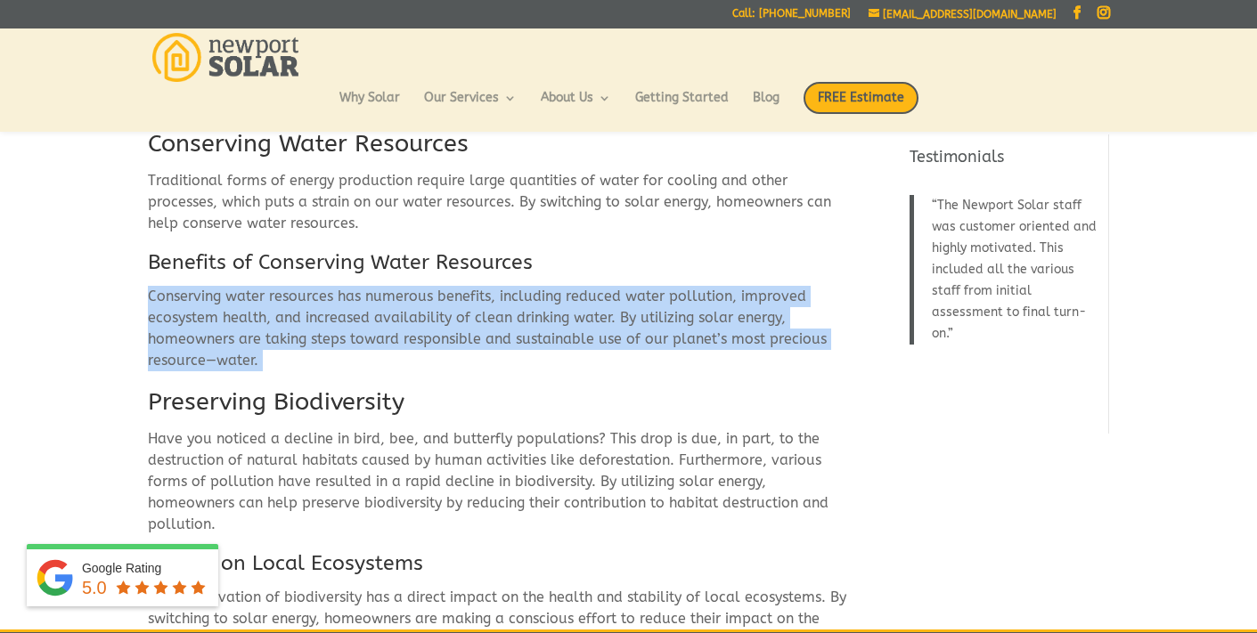
click at [349, 311] on p "Conserving water resources has numerous benefits, including reduced water pollu…" at bounding box center [502, 336] width 708 height 100
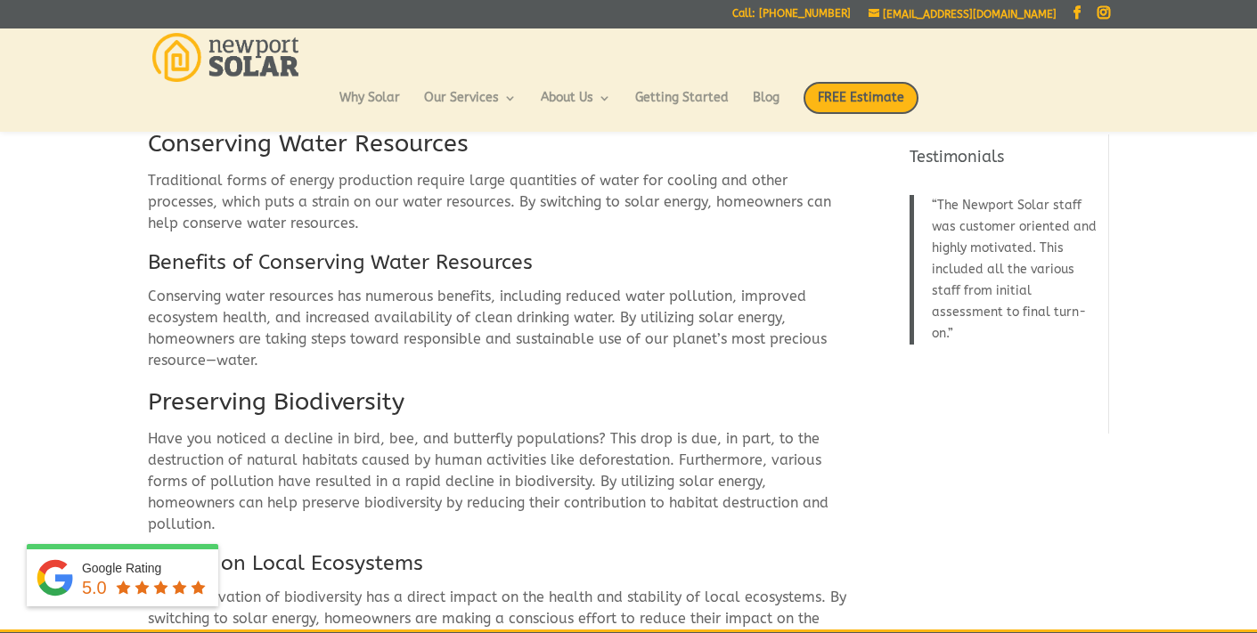
click at [354, 399] on h2 "Preserving Biodiversity" at bounding box center [502, 407] width 708 height 43
click at [422, 455] on p "Have you noticed a decline in bird, bee, and butterfly populations? This drop i…" at bounding box center [502, 488] width 708 height 121
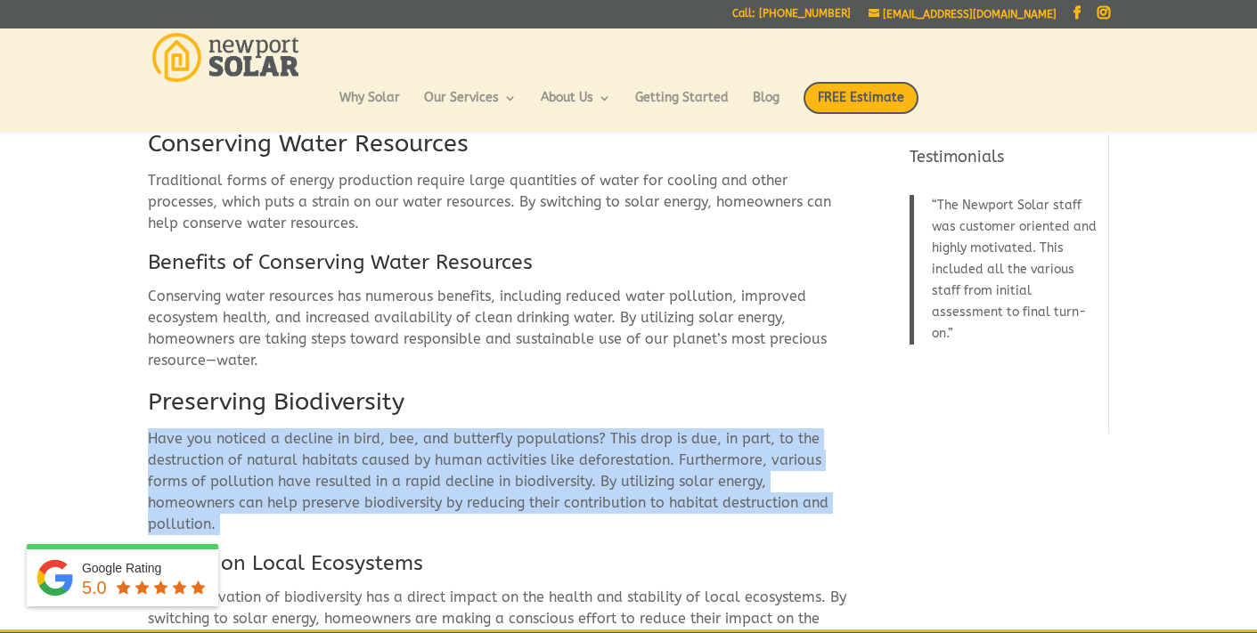
click at [422, 455] on p "Have you noticed a decline in bird, bee, and butterfly populations? This drop i…" at bounding box center [502, 488] width 708 height 121
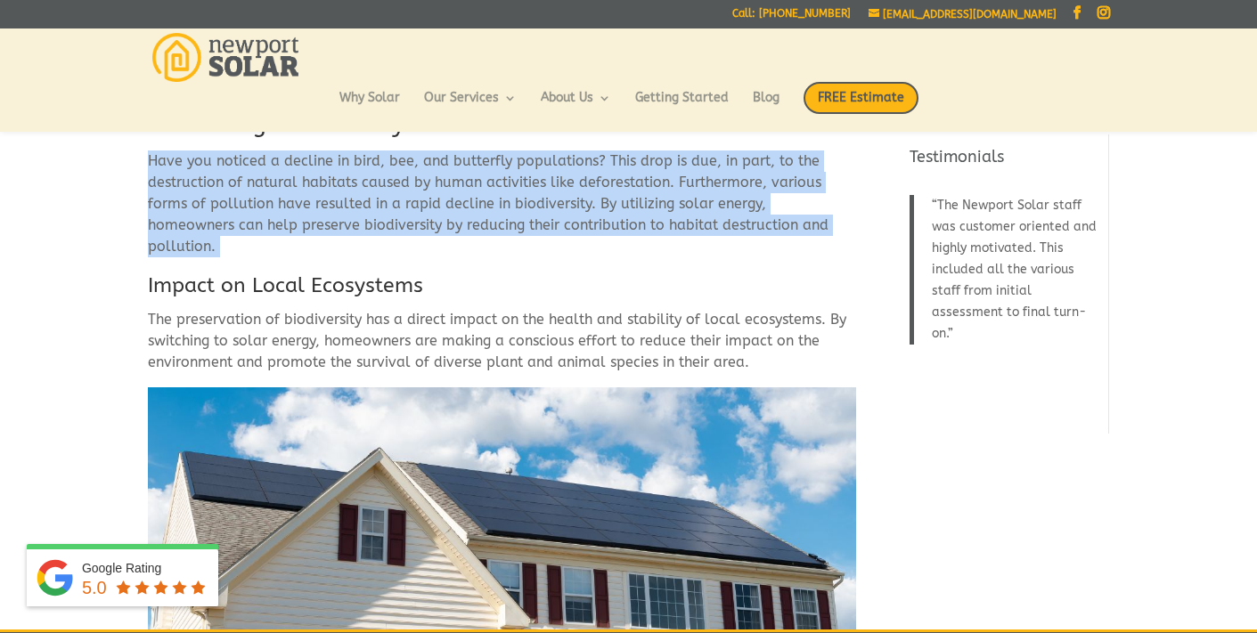
scroll to position [2197, 0]
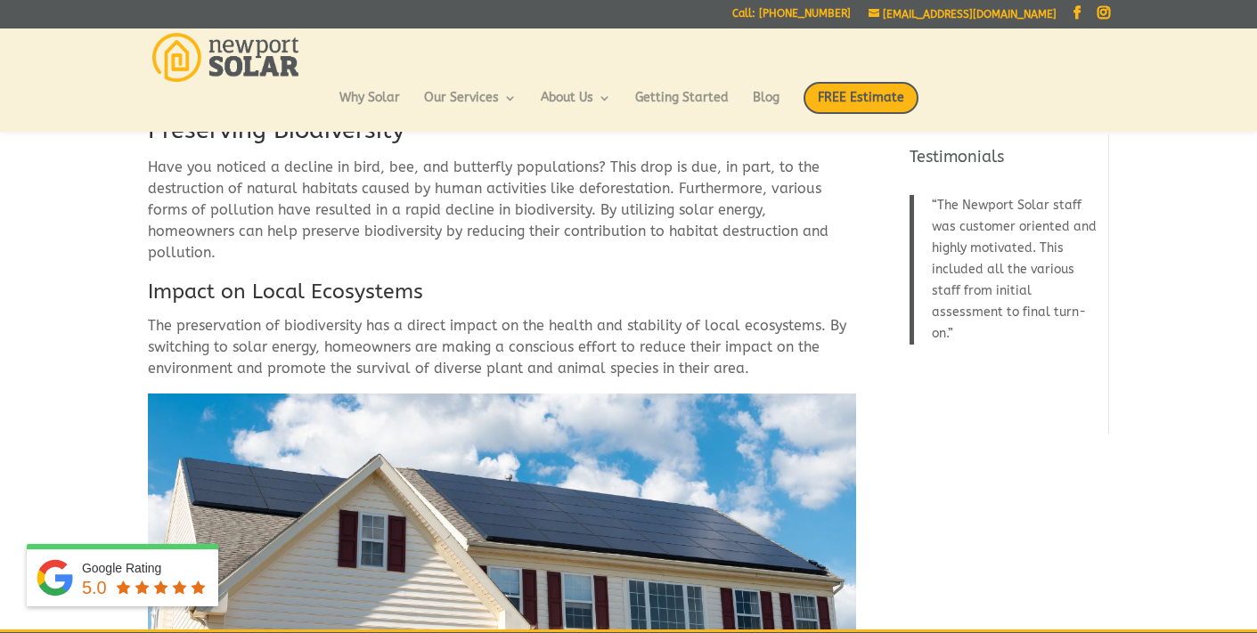
click at [379, 278] on h3 "Impact on Local Ecosystems" at bounding box center [502, 296] width 708 height 37
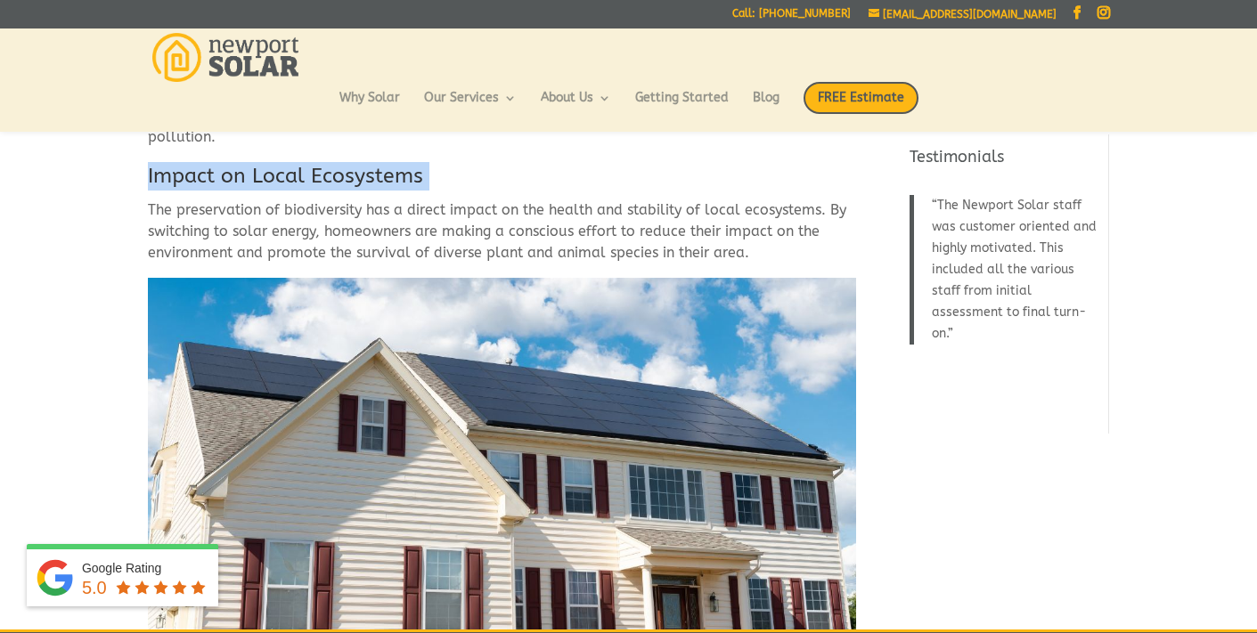
scroll to position [2316, 0]
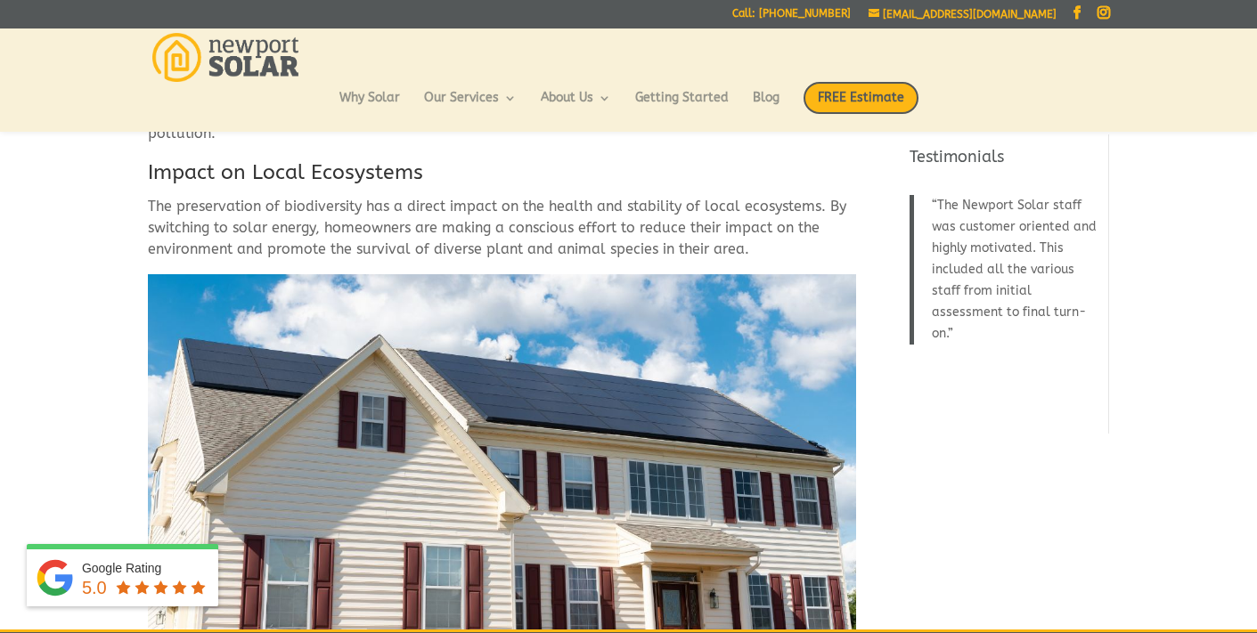
click at [717, 215] on p "The preservation of biodiversity has a direct impact on the health and stabilit…" at bounding box center [502, 235] width 708 height 78
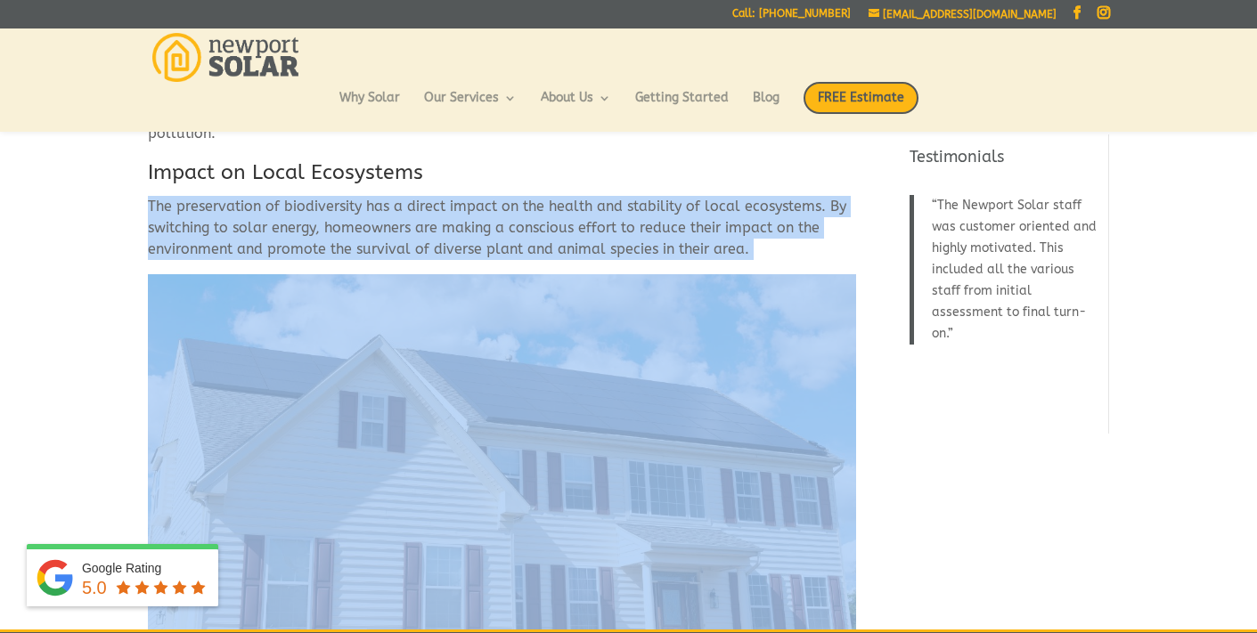
click at [717, 215] on p "The preservation of biodiversity has a direct impact on the health and stabilit…" at bounding box center [502, 235] width 708 height 78
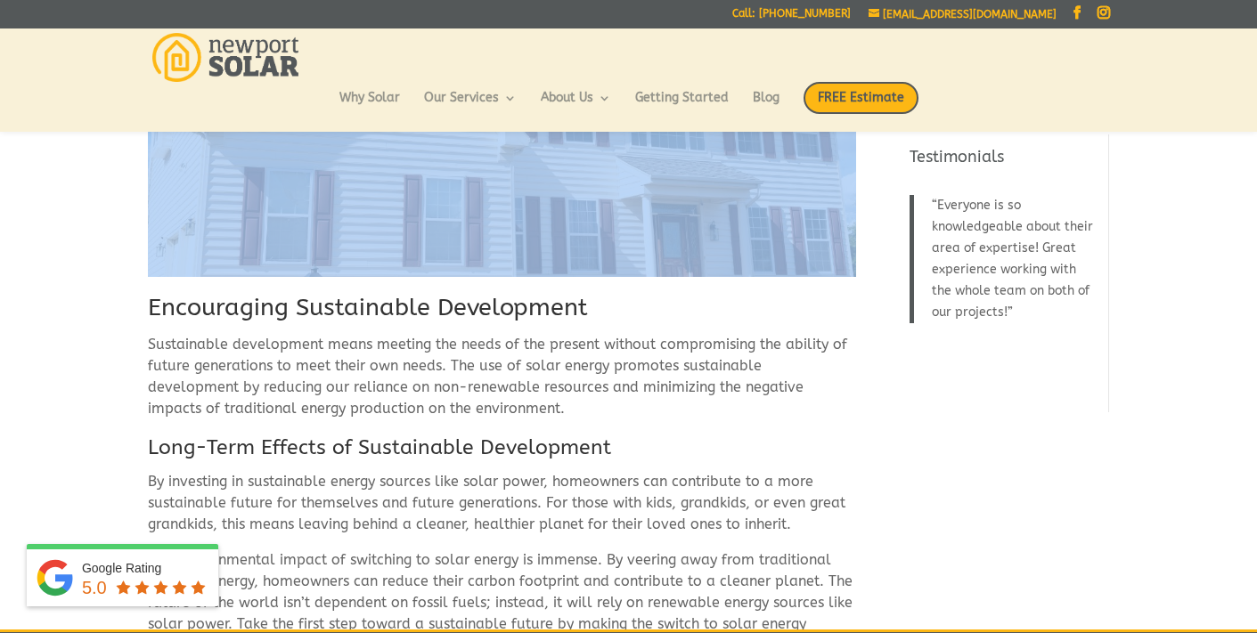
scroll to position [2700, 0]
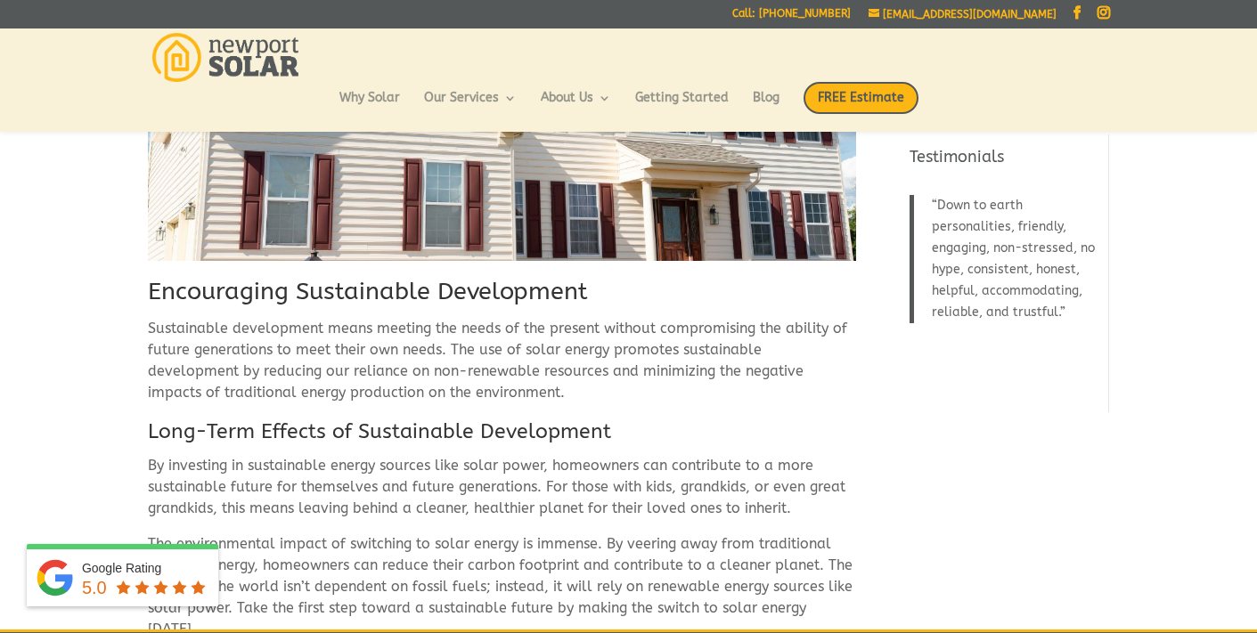
click at [516, 275] on h2 "Encouraging Sustainable Development" at bounding box center [502, 296] width 708 height 43
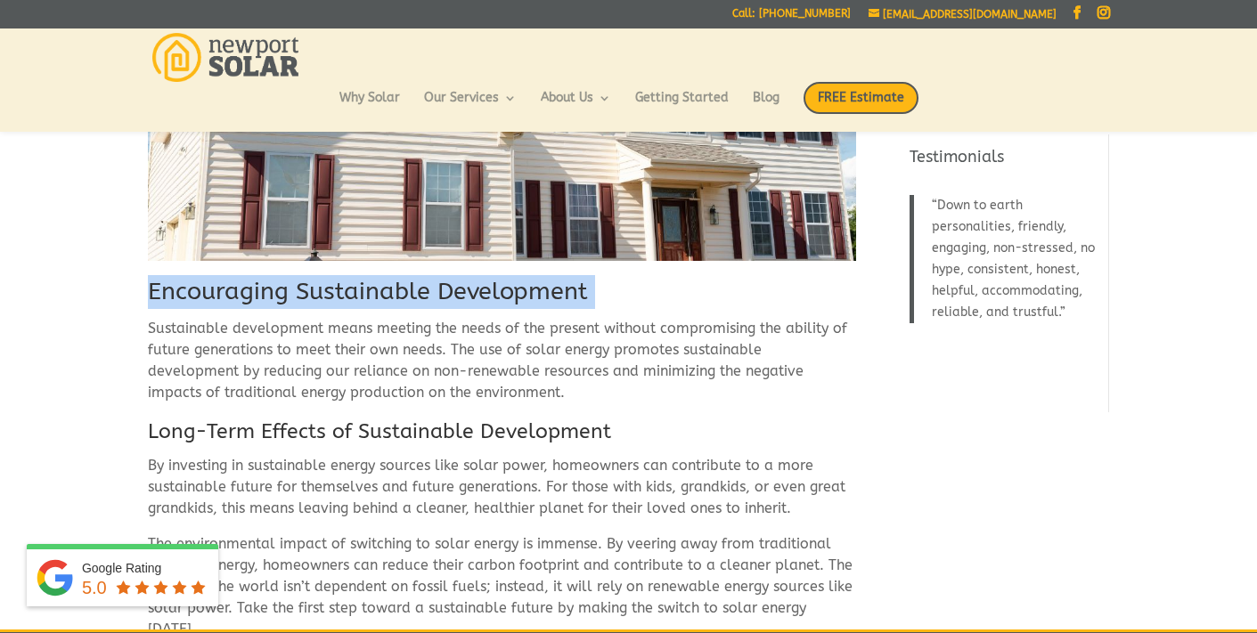
click at [516, 275] on h2 "Encouraging Sustainable Development" at bounding box center [502, 296] width 708 height 43
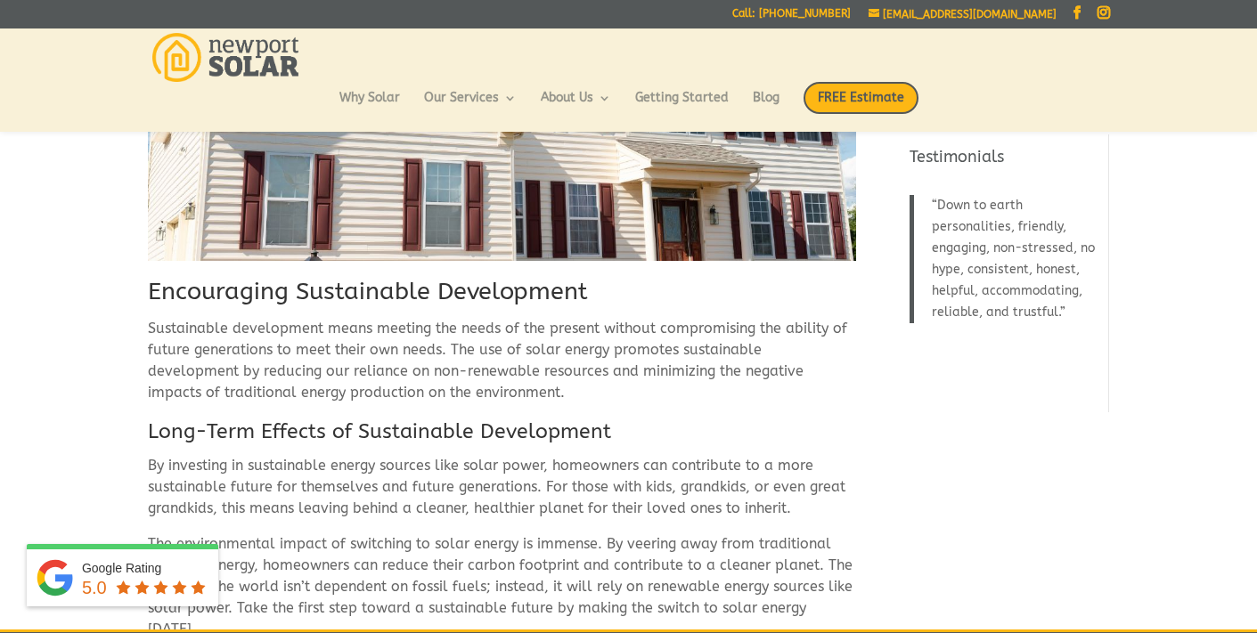
click at [545, 338] on p "Sustainable development means meeting the needs of the present without compromi…" at bounding box center [502, 368] width 708 height 100
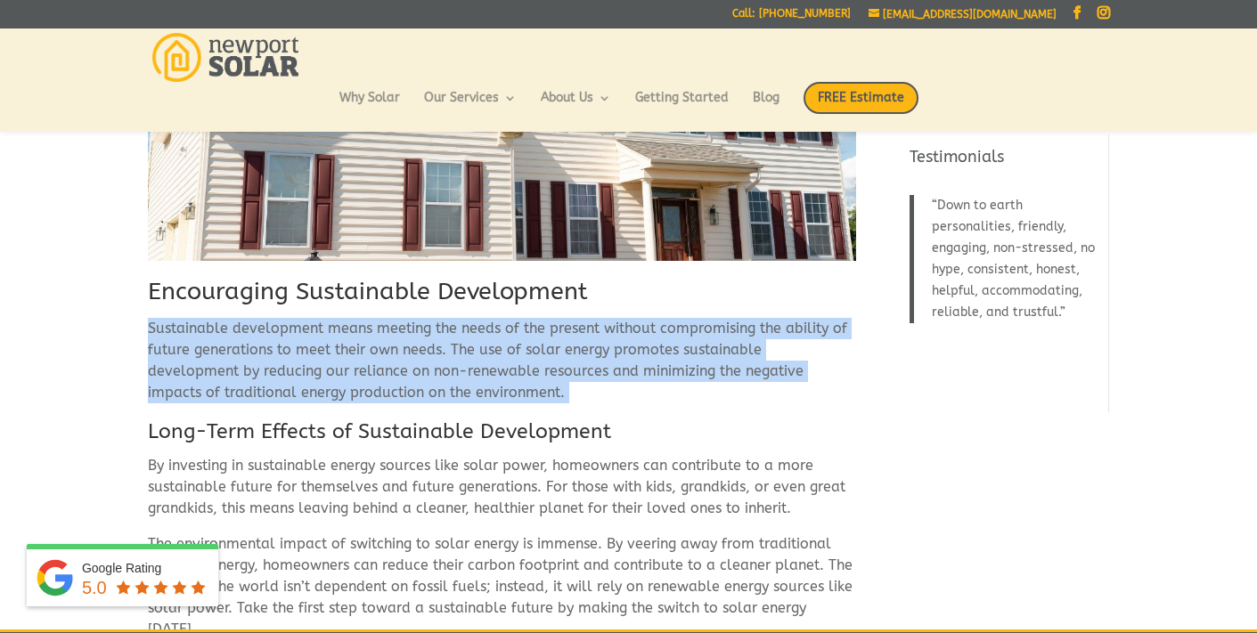
click at [545, 338] on p "Sustainable development means meeting the needs of the present without compromi…" at bounding box center [502, 368] width 708 height 100
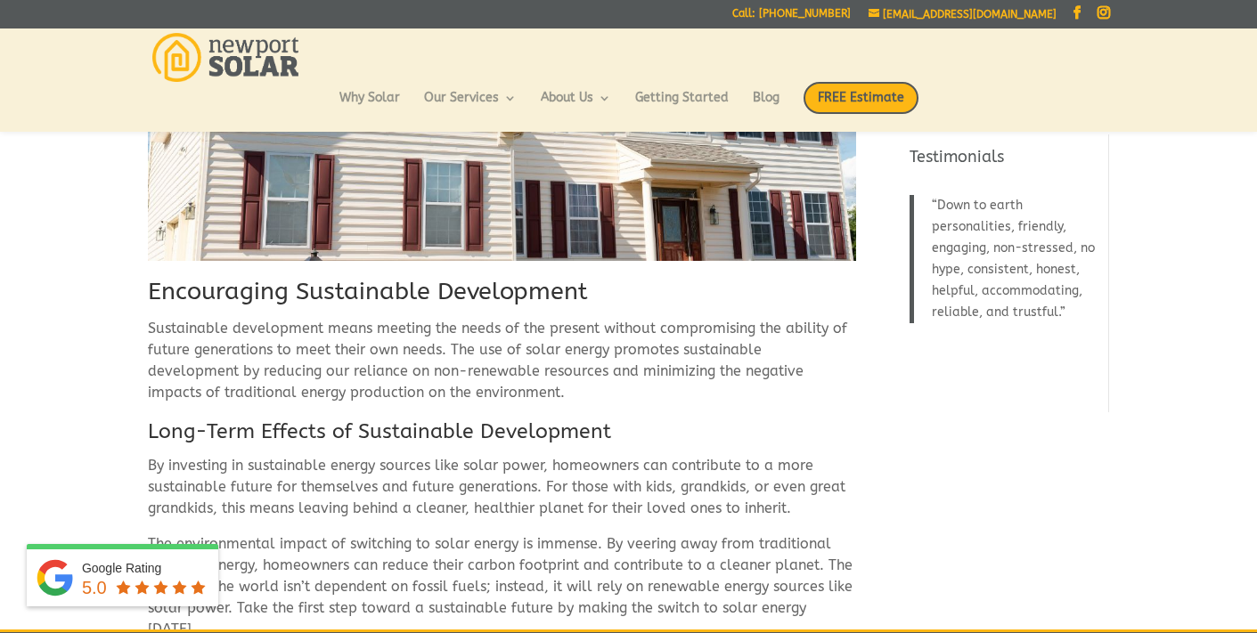
click at [330, 418] on h3 "Long-Term Effects of Sustainable Development" at bounding box center [502, 436] width 708 height 37
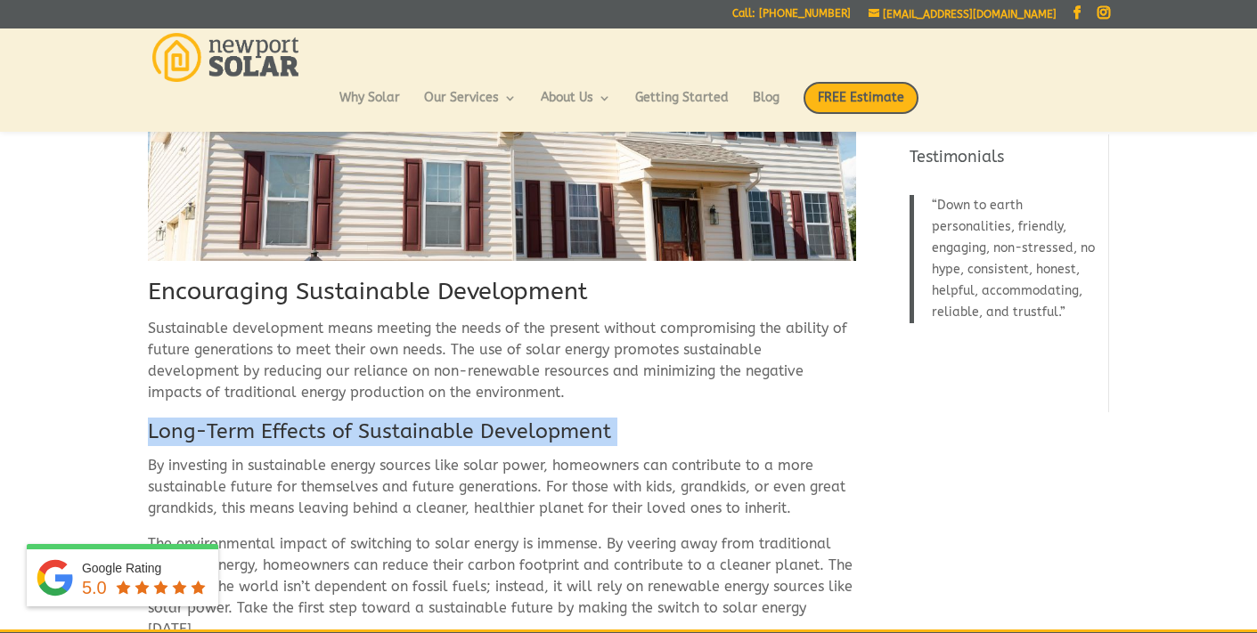
click at [330, 418] on h3 "Long-Term Effects of Sustainable Development" at bounding box center [502, 436] width 708 height 37
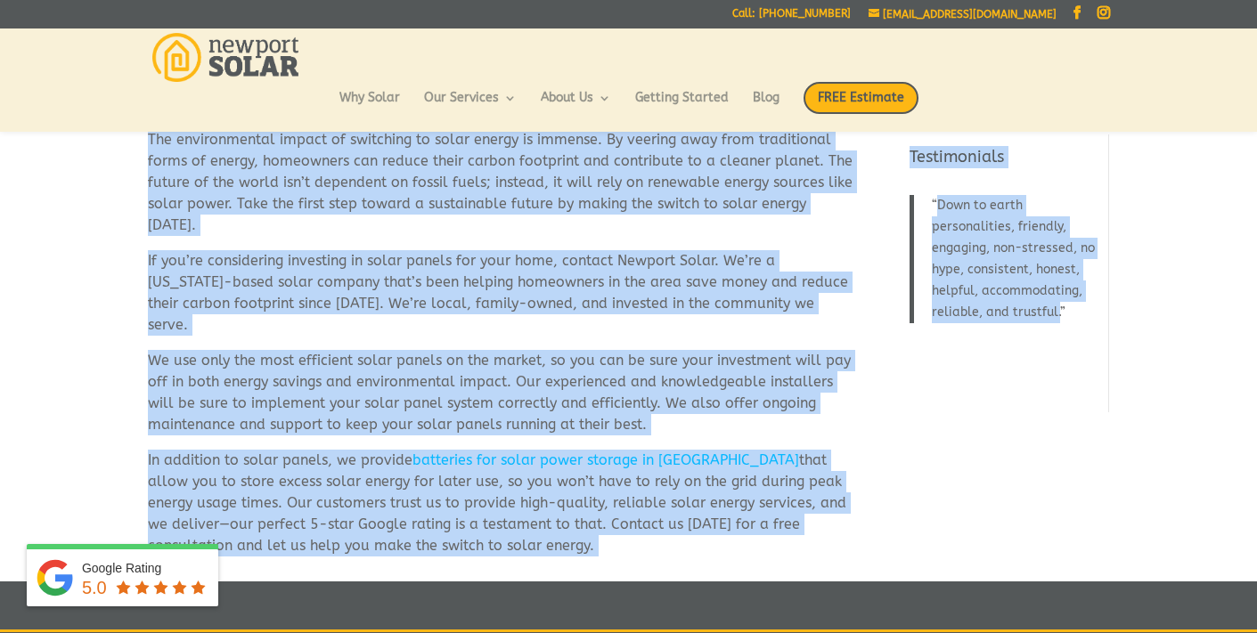
scroll to position [3254, 0]
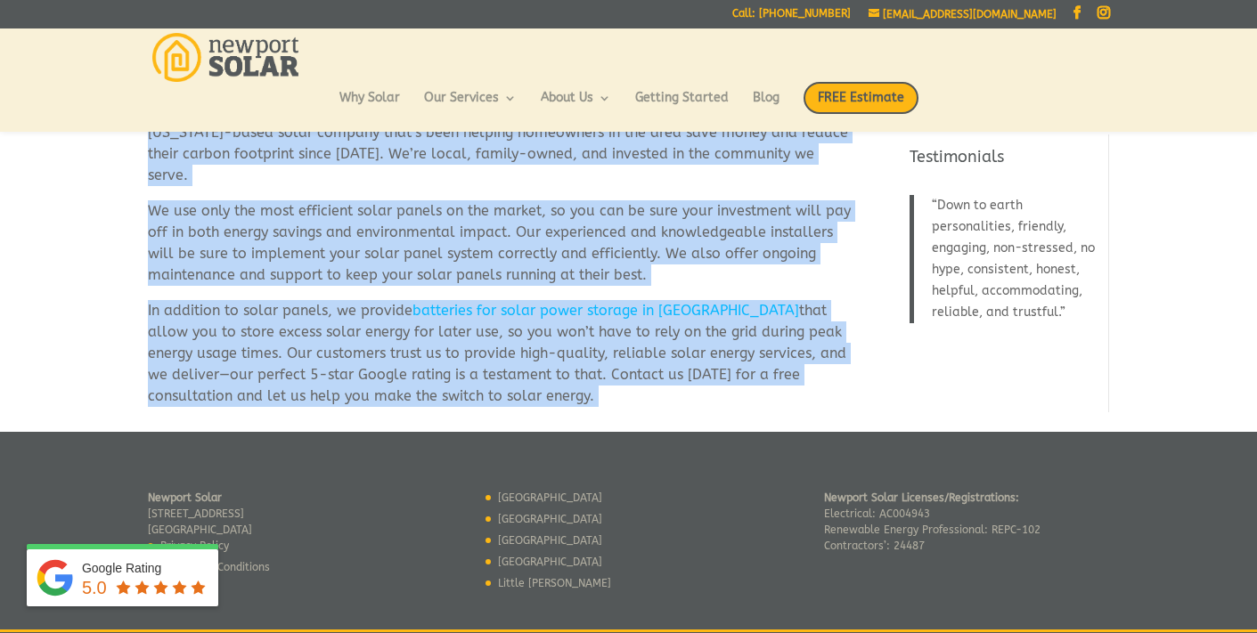
drag, startPoint x: 148, startPoint y: 251, endPoint x: 513, endPoint y: 342, distance: 376.3
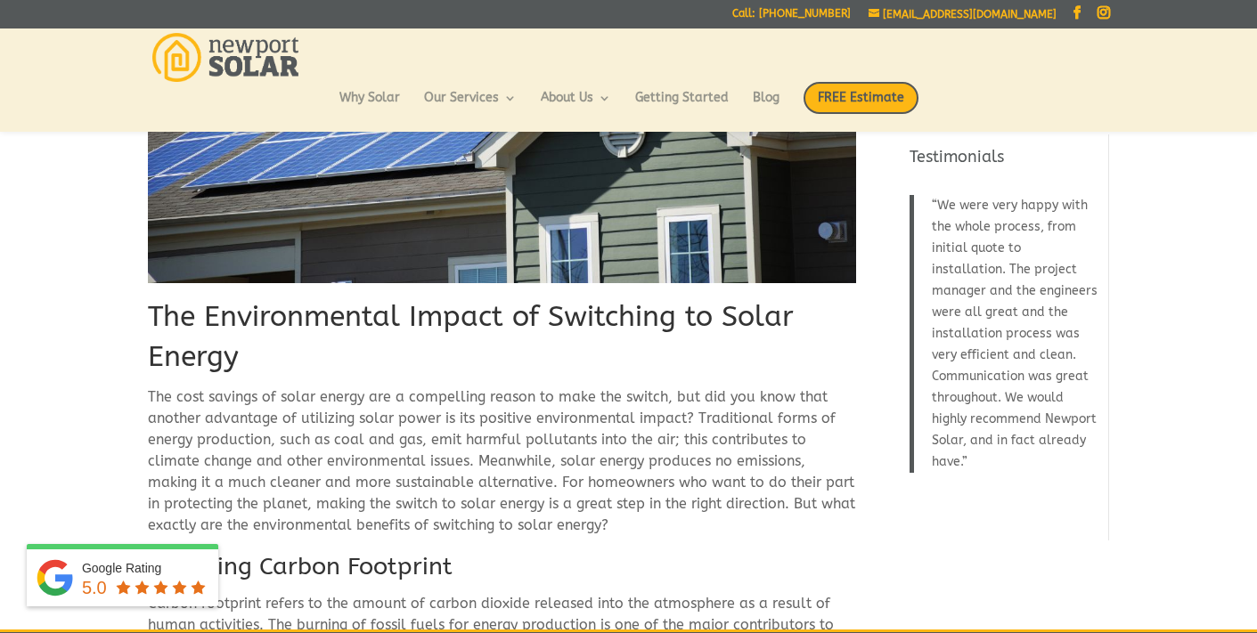
scroll to position [247, 0]
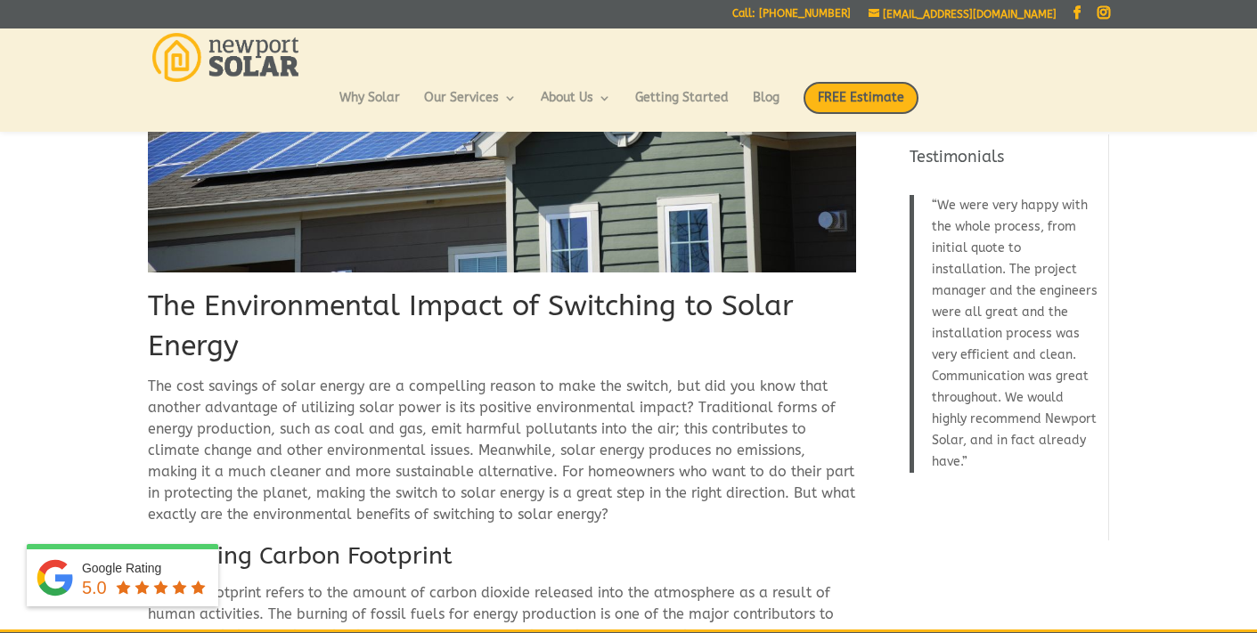
click at [240, 349] on h1 "The Environmental Impact of Switching to Solar Energy" at bounding box center [502, 331] width 708 height 89
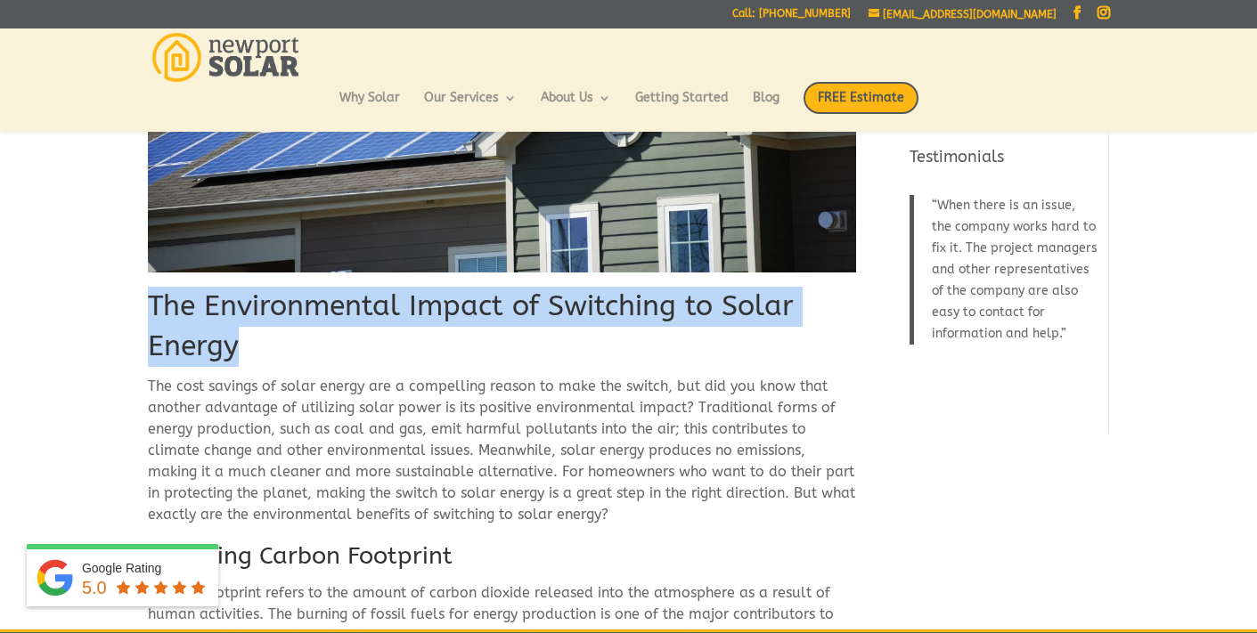
drag, startPoint x: 237, startPoint y: 346, endPoint x: 152, endPoint y: 304, distance: 94.8
click at [152, 304] on h1 "The Environmental Impact of Switching to Solar Energy" at bounding box center [502, 331] width 708 height 89
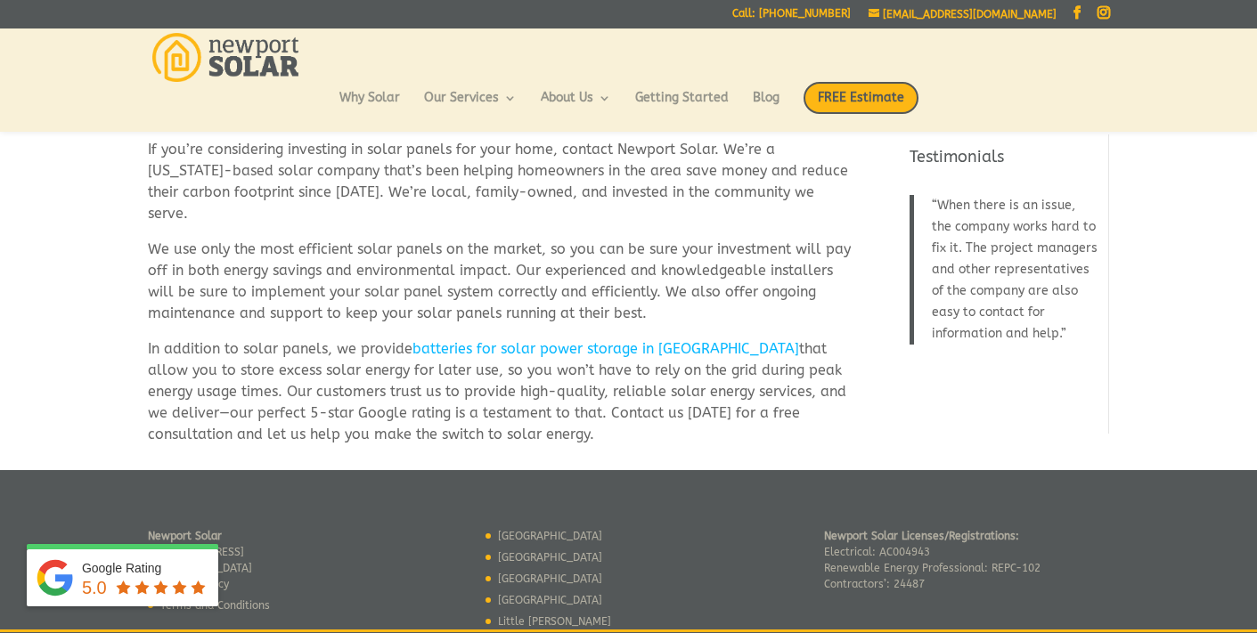
scroll to position [3254, 0]
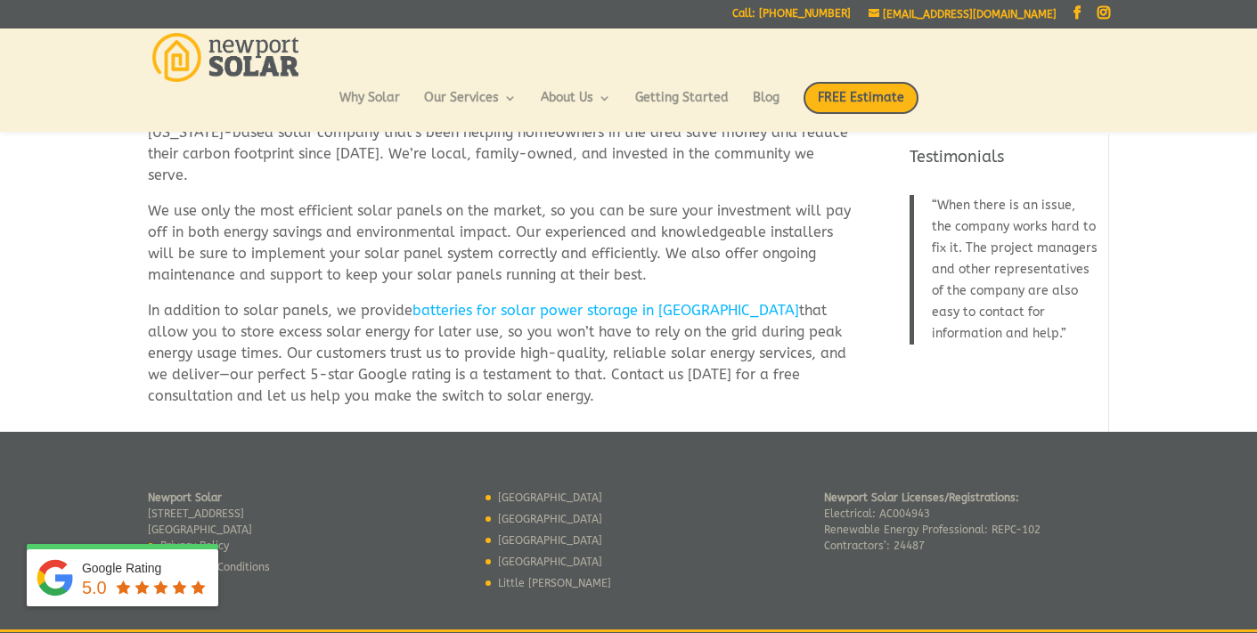
click at [582, 302] on link "batteries for solar power storage in RI" at bounding box center [605, 310] width 387 height 17
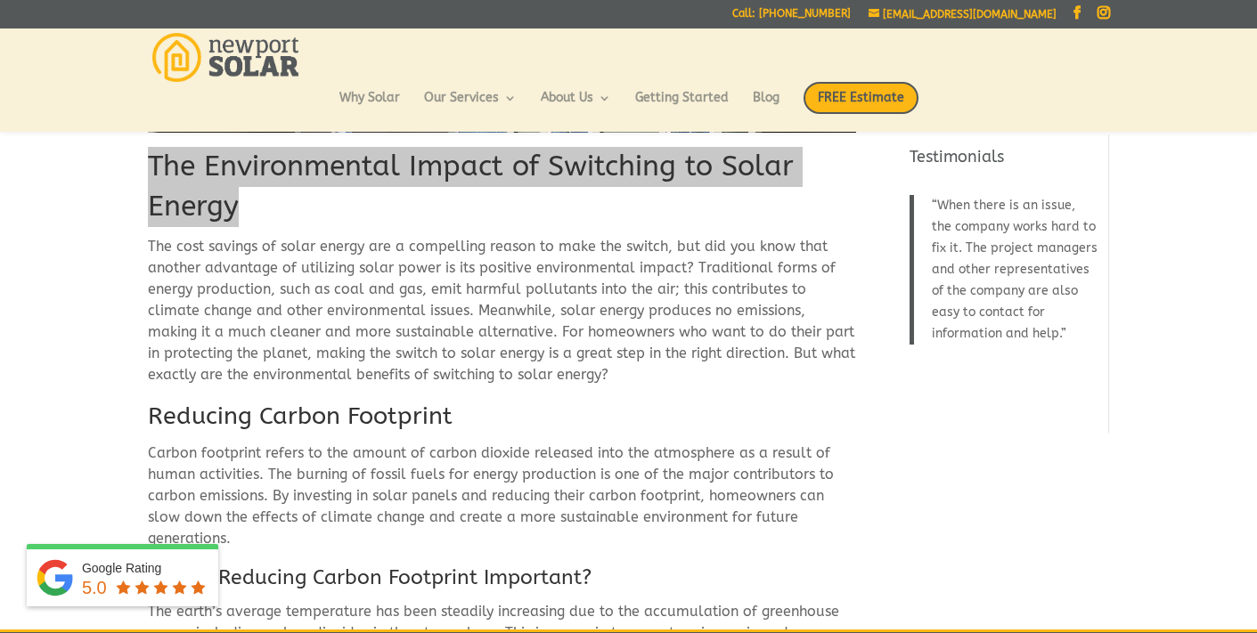
scroll to position [395, 0]
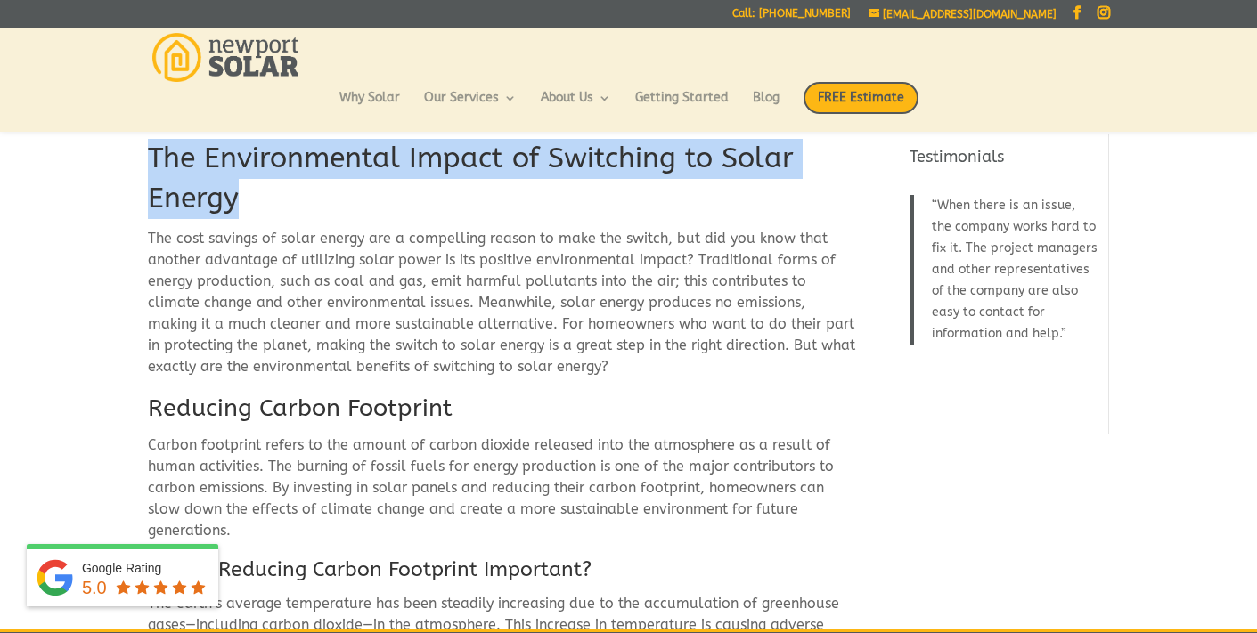
click at [437, 203] on h1 "The Environmental Impact of Switching to Solar Energy" at bounding box center [502, 183] width 708 height 89
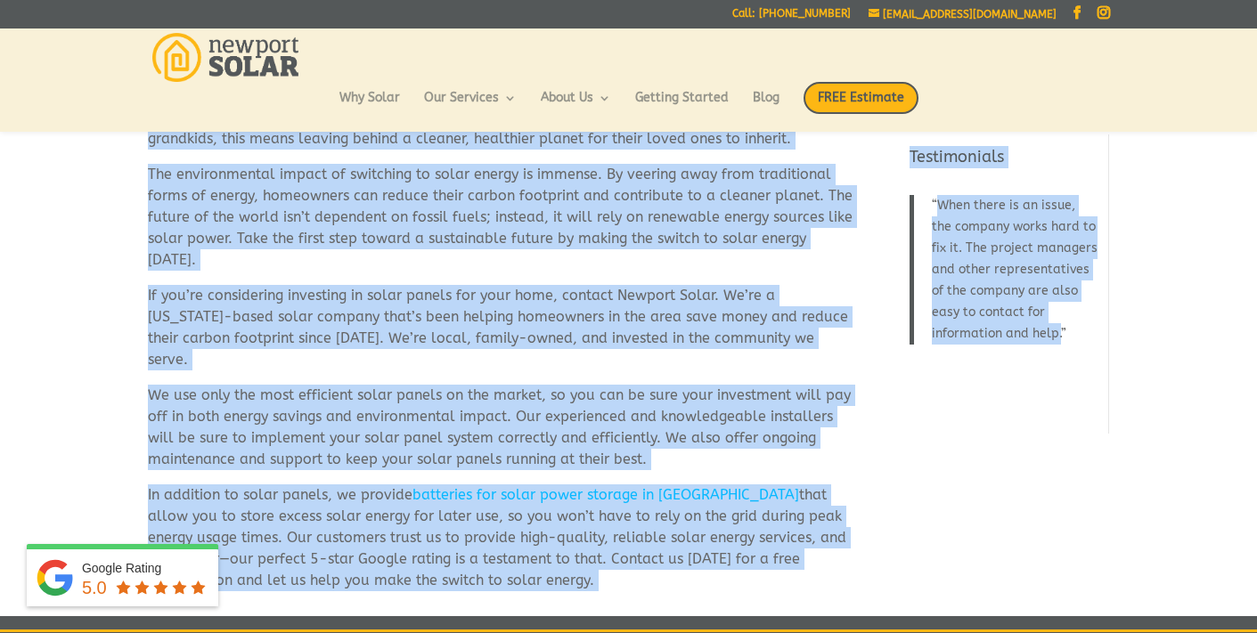
scroll to position [3076, 0]
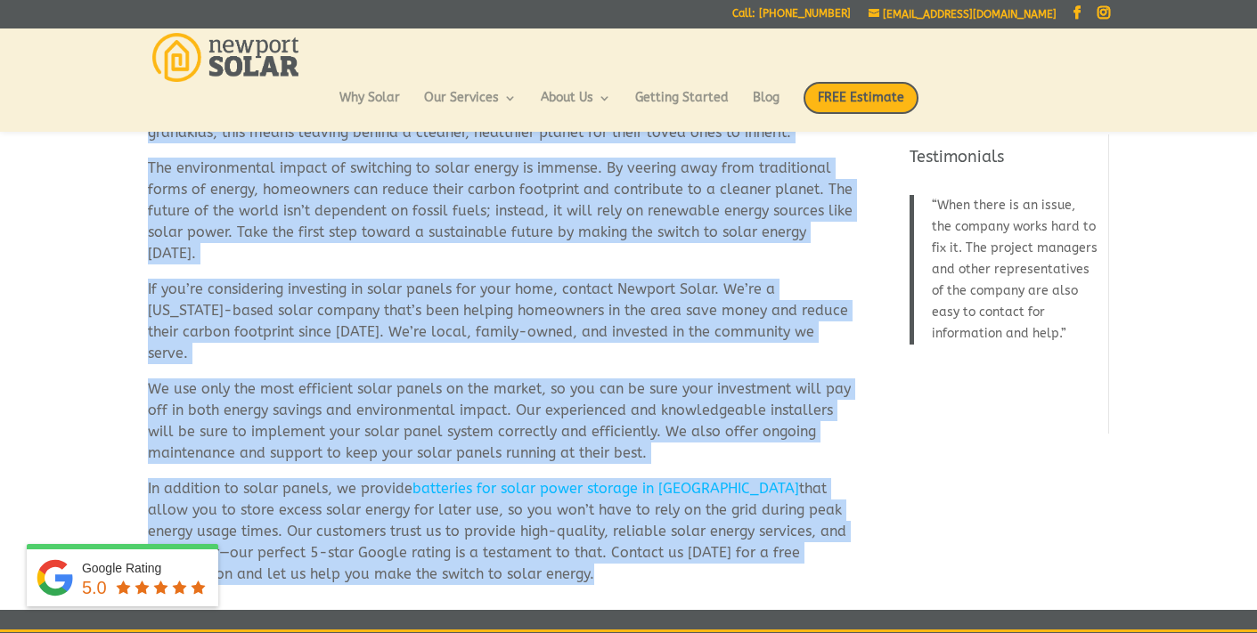
drag, startPoint x: 153, startPoint y: 158, endPoint x: 492, endPoint y: 523, distance: 497.9
click at [855, 305] on p "If you’re considering investing in solar panels for your home, contact Newport …" at bounding box center [502, 329] width 708 height 100
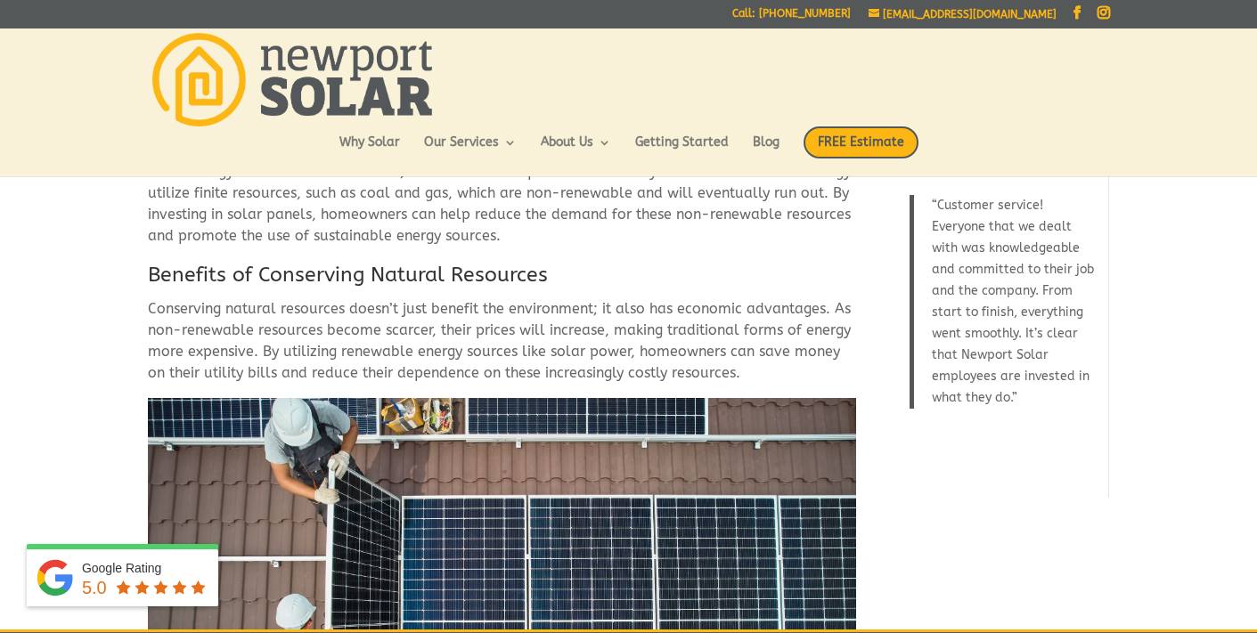
scroll to position [0, 0]
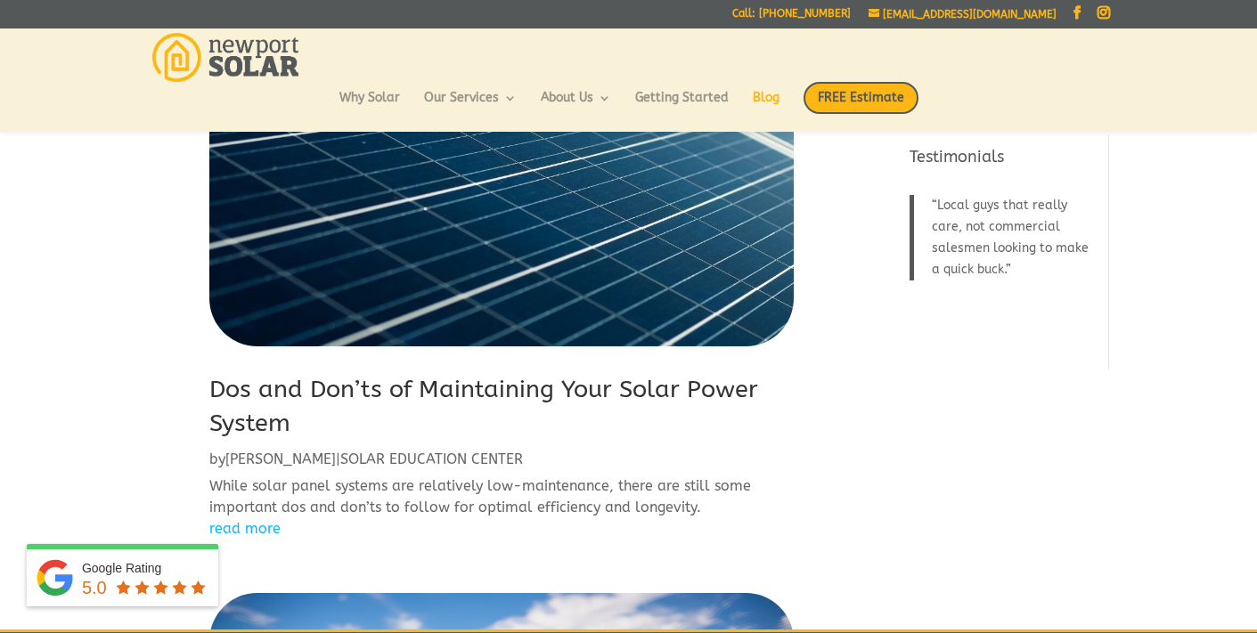
scroll to position [765, 0]
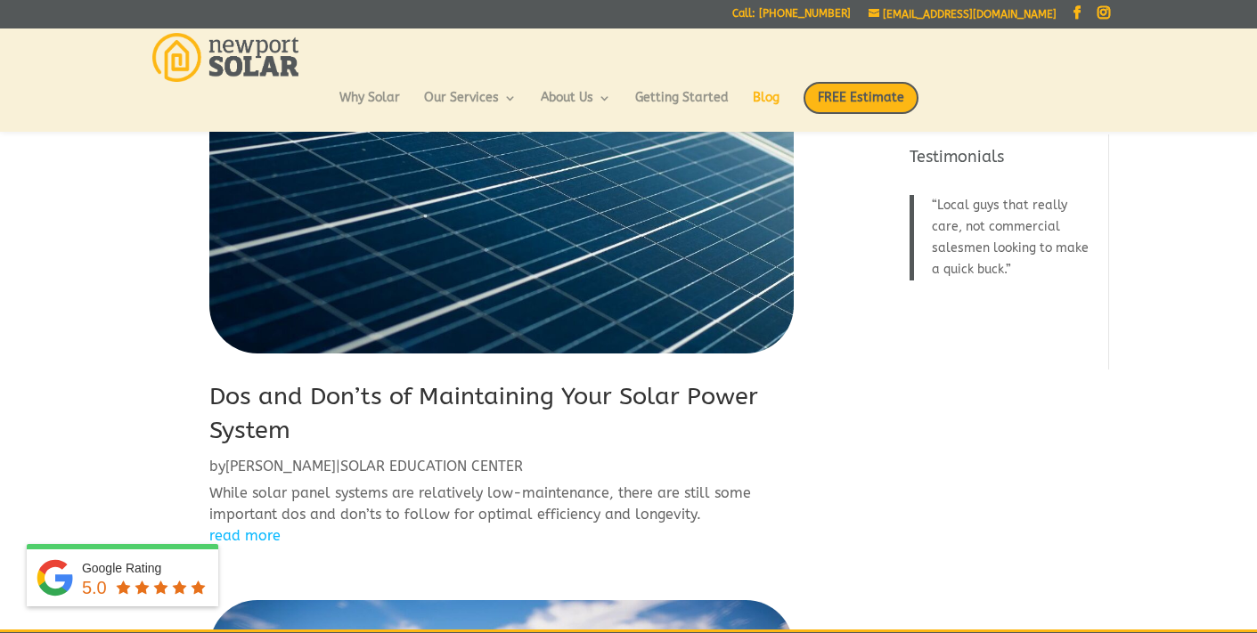
click at [312, 397] on link "Dos and Don’ts of Maintaining Your Solar Power System" at bounding box center [483, 413] width 549 height 62
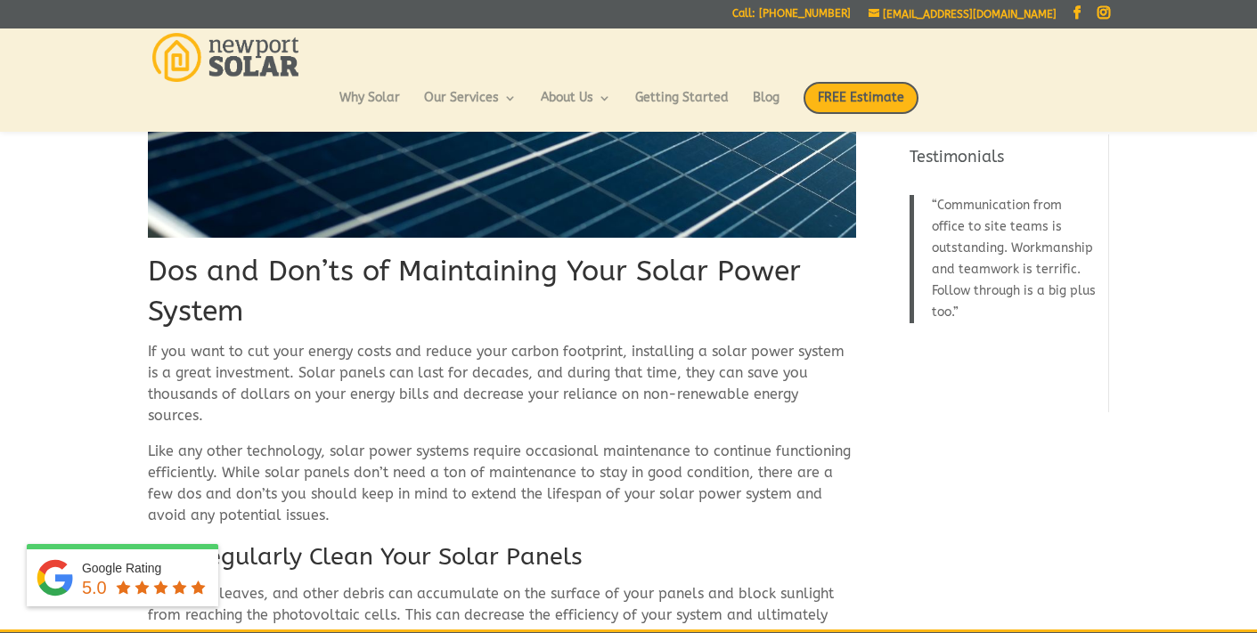
scroll to position [299, 0]
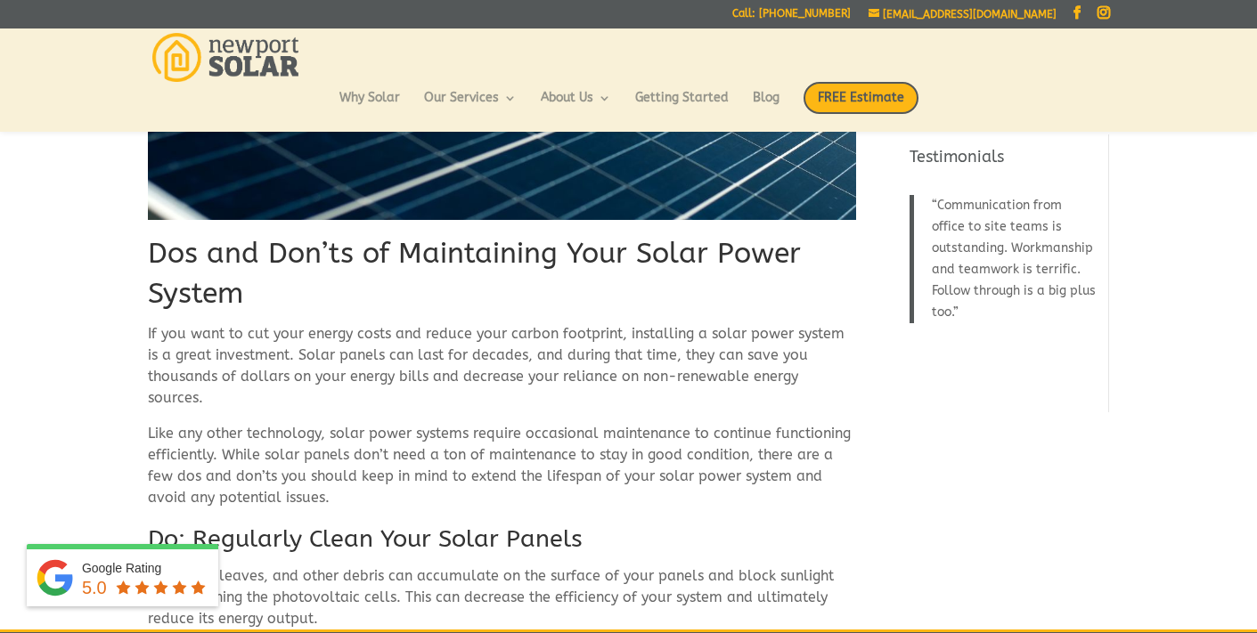
click at [370, 254] on h1 "Dos and Don’ts of Maintaining Your Solar Power System" at bounding box center [502, 278] width 708 height 89
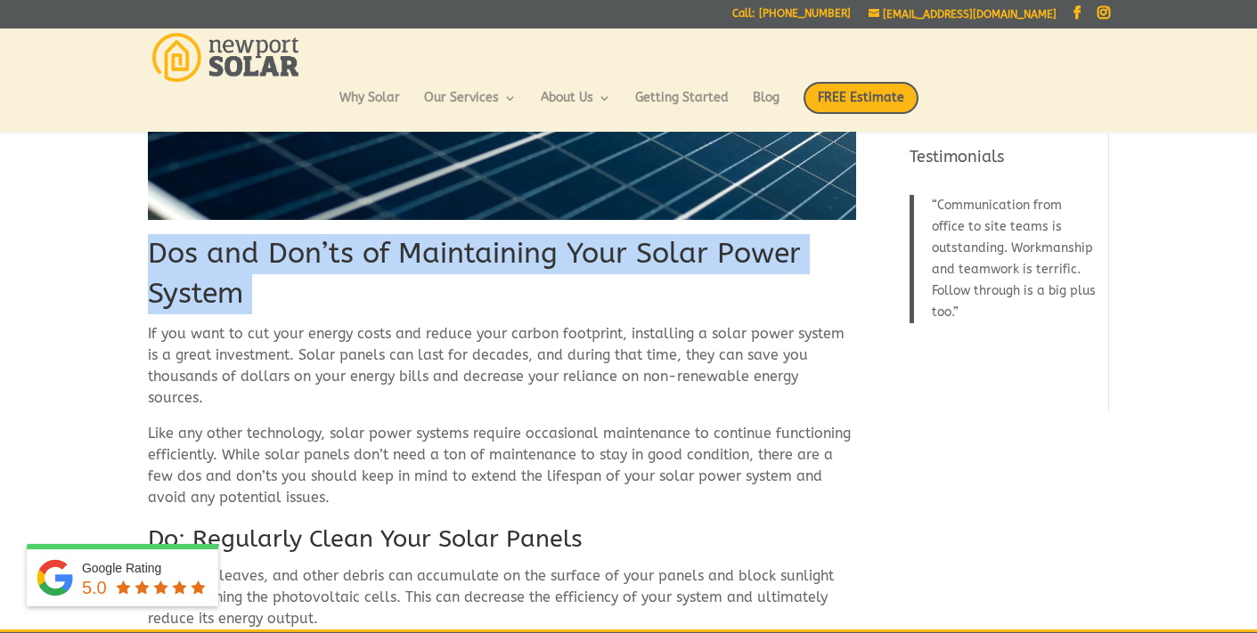
click at [370, 254] on h1 "Dos and Don’ts of Maintaining Your Solar Power System" at bounding box center [502, 278] width 708 height 89
copy div "Dos and Don’ts of Maintaining Your Solar Power System"
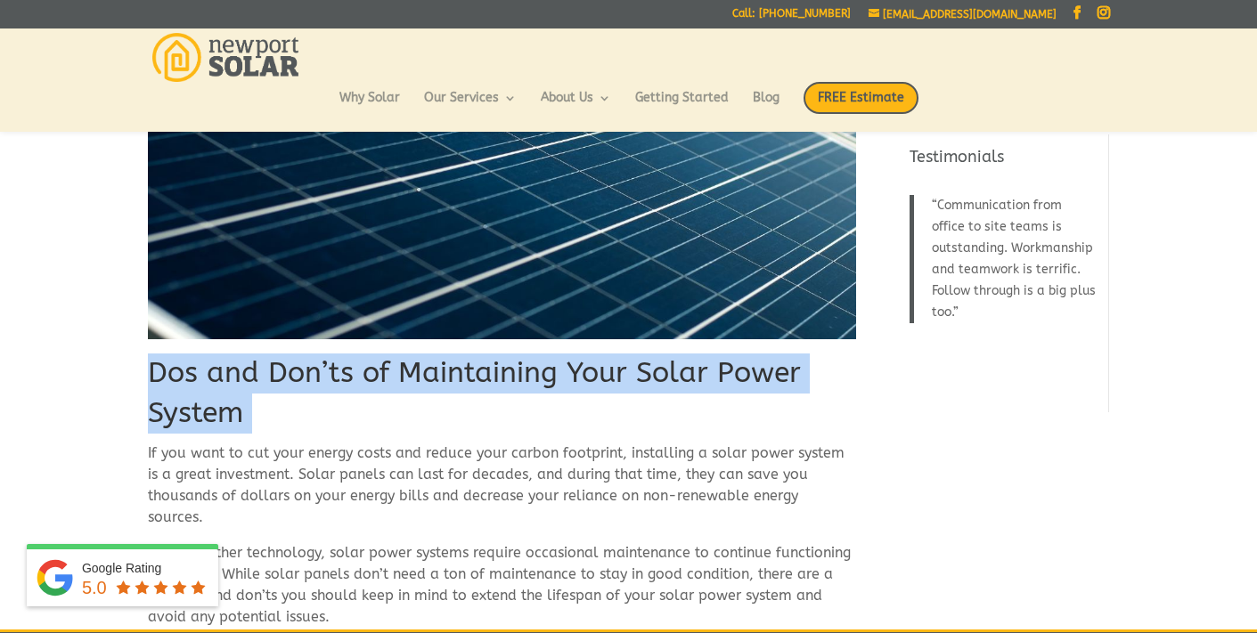
scroll to position [0, 0]
